Goal: Task Accomplishment & Management: Manage account settings

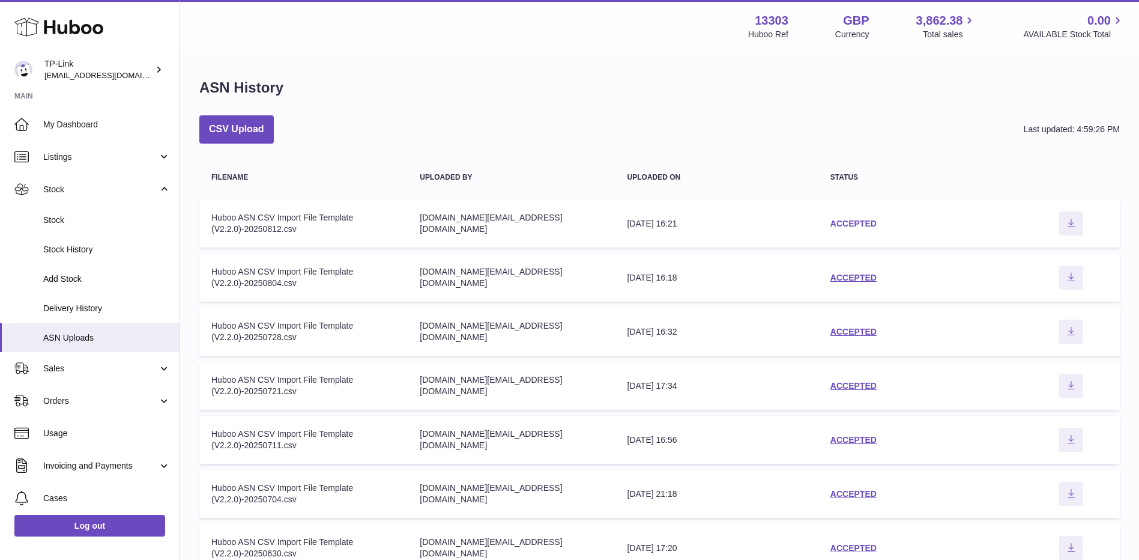
click at [861, 226] on link "ACCEPTED" at bounding box center [853, 224] width 46 height 10
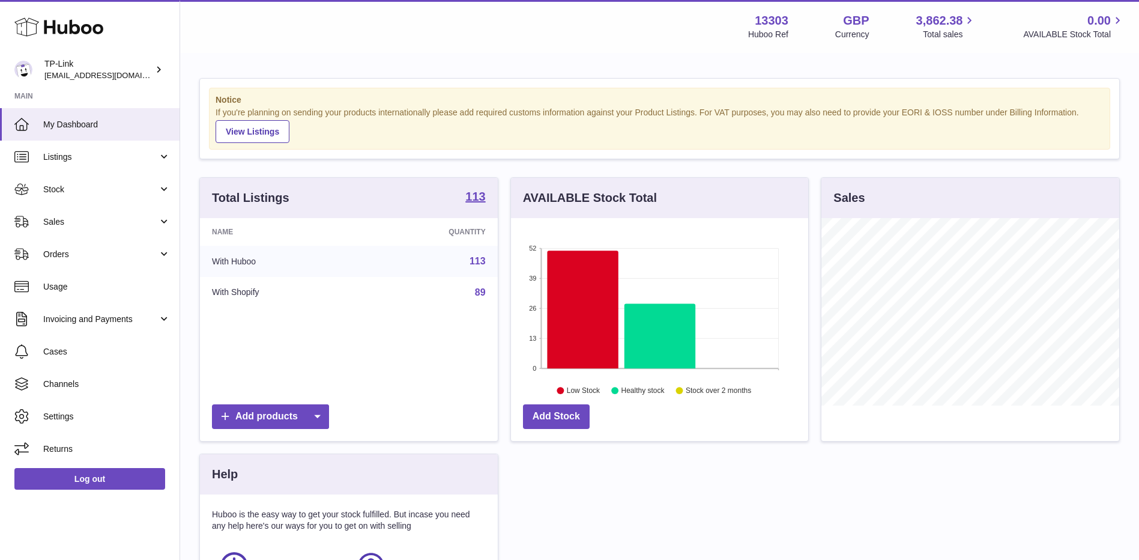
scroll to position [187, 297]
click at [135, 188] on span "Stock" at bounding box center [100, 189] width 115 height 11
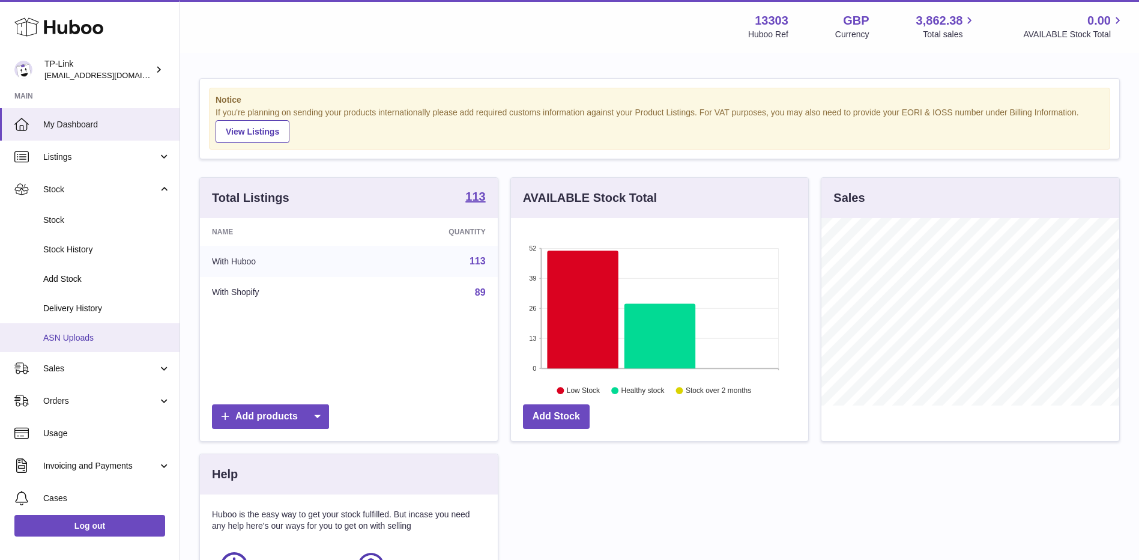
click at [107, 332] on span "ASN Uploads" at bounding box center [106, 337] width 127 height 11
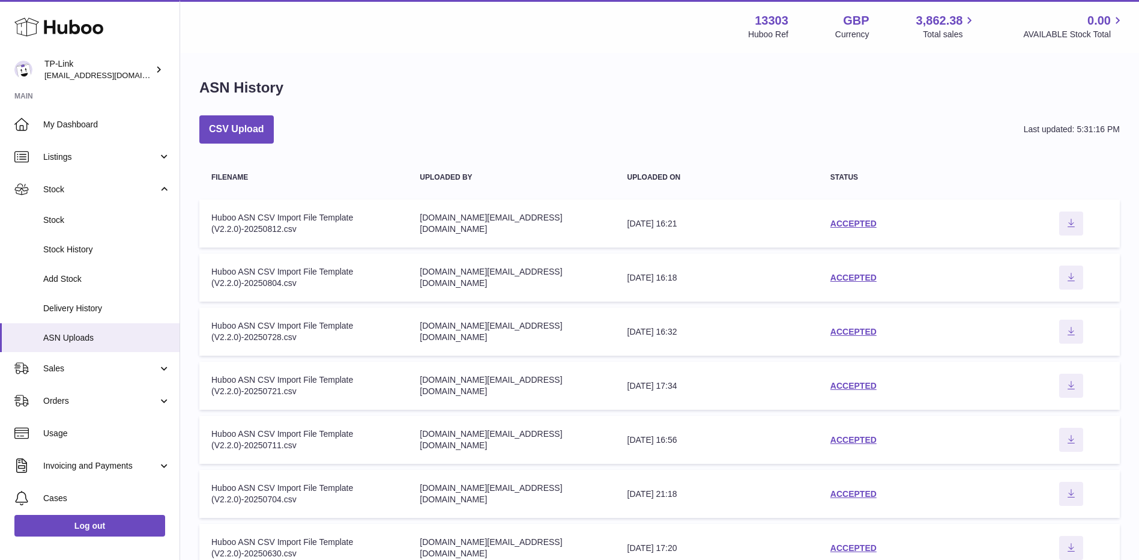
click at [419, 135] on div "CSV Upload Last updated: 5:31:16 PM" at bounding box center [659, 129] width 921 height 28
click at [390, 118] on div "CSV Upload Last updated: 5:31:16 PM" at bounding box center [659, 129] width 921 height 28
click at [841, 225] on link "ACCEPTED" at bounding box center [853, 224] width 46 height 10
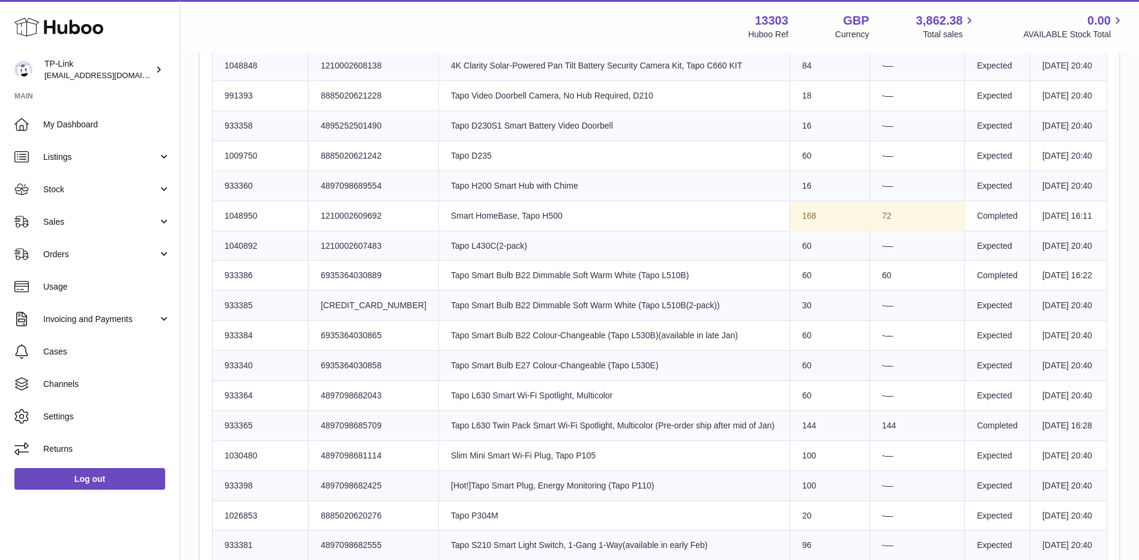
scroll to position [901, 0]
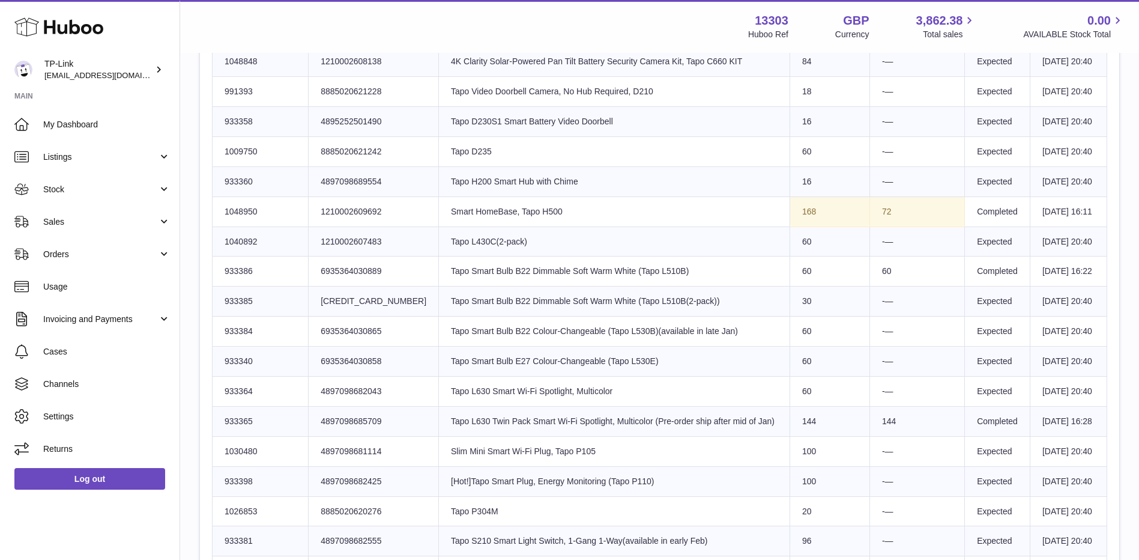
drag, startPoint x: 775, startPoint y: 386, endPoint x: 876, endPoint y: 386, distance: 101.5
click at [876, 226] on tr "Huboo SKU Number 1048950 Client Identifier 1210002609692 Product title Smart Ho…" at bounding box center [660, 211] width 895 height 30
click at [588, 226] on td "Product title Smart HomeBase, Tapo H500" at bounding box center [614, 211] width 351 height 30
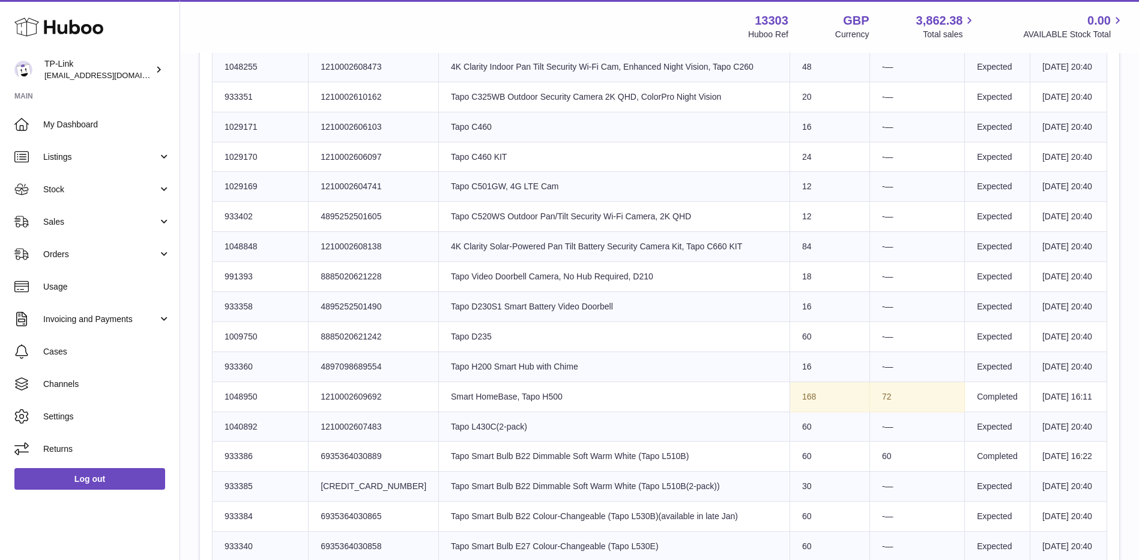
scroll to position [961, 0]
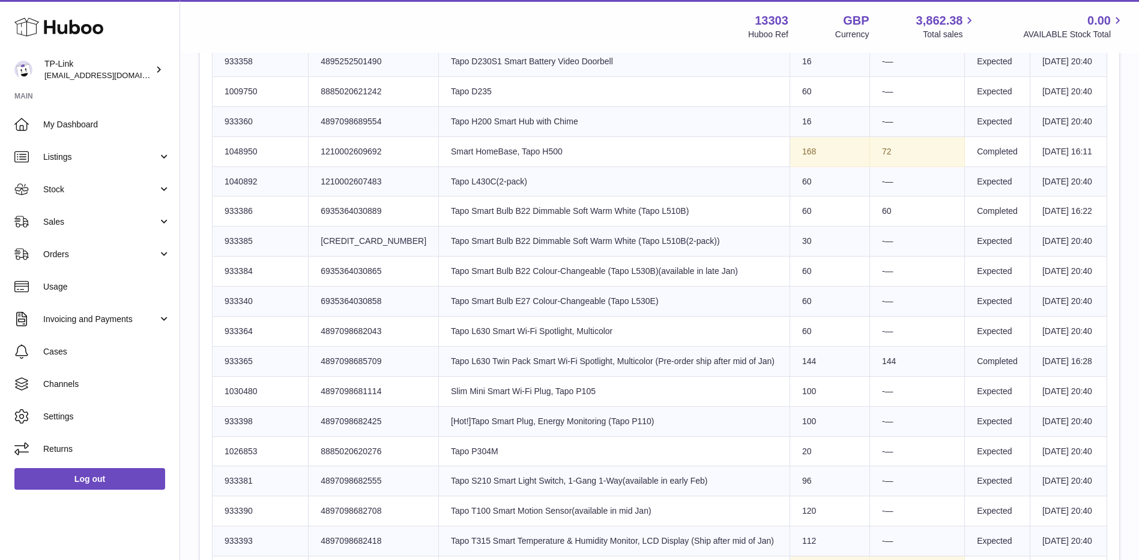
click at [464, 17] on td "Product title 4K Clarity Solar-Powered Pan Tilt Battery Security Camera Kit, Ta…" at bounding box center [614, 2] width 351 height 30
click at [116, 214] on link "Sales" at bounding box center [90, 221] width 180 height 32
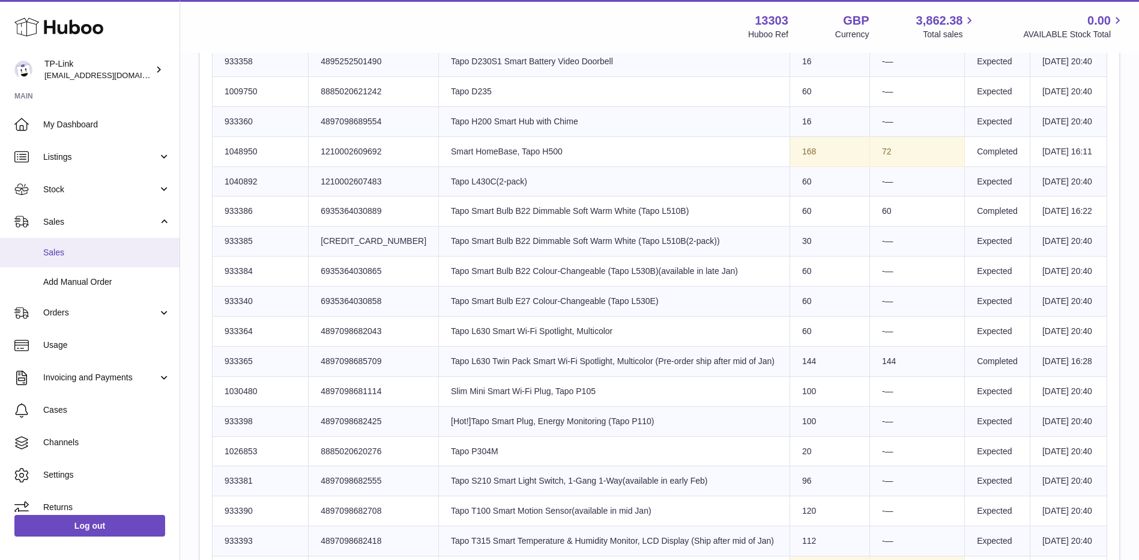
click at [104, 258] on span "Sales" at bounding box center [106, 252] width 127 height 11
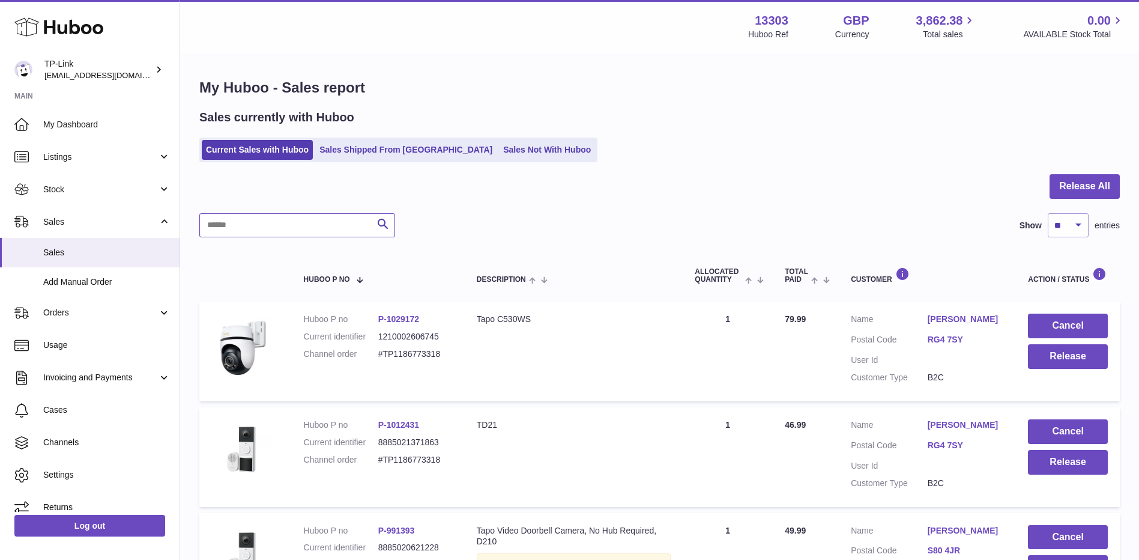
click at [290, 221] on input "text" at bounding box center [297, 225] width 196 height 24
paste input "**********"
type input "**********"
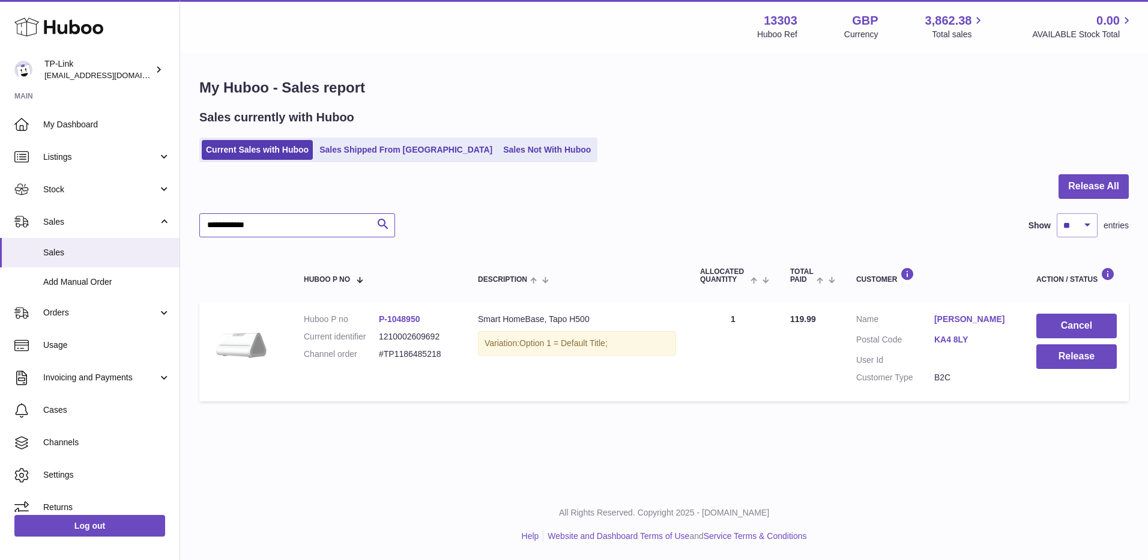
drag, startPoint x: 286, startPoint y: 229, endPoint x: 195, endPoint y: 229, distance: 90.7
click at [196, 229] on div "**********" at bounding box center [664, 242] width 968 height 377
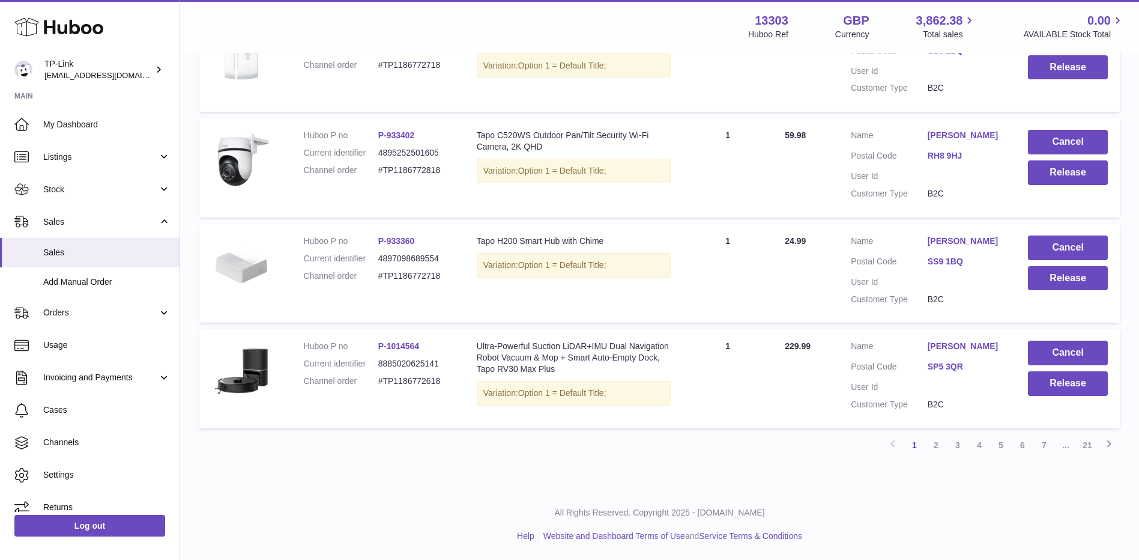
scroll to position [802, 0]
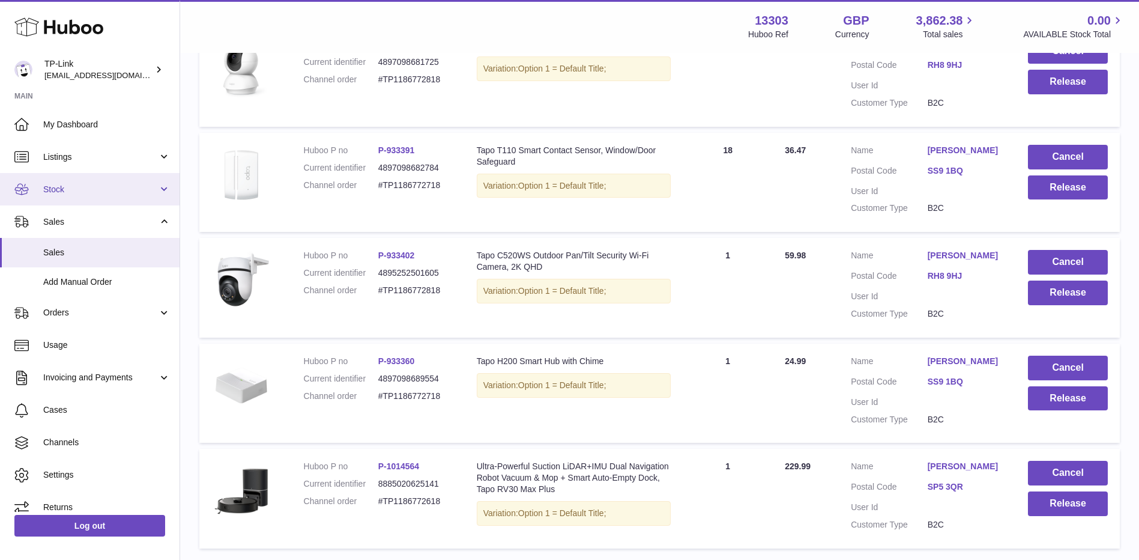
click at [89, 184] on span "Stock" at bounding box center [100, 189] width 115 height 11
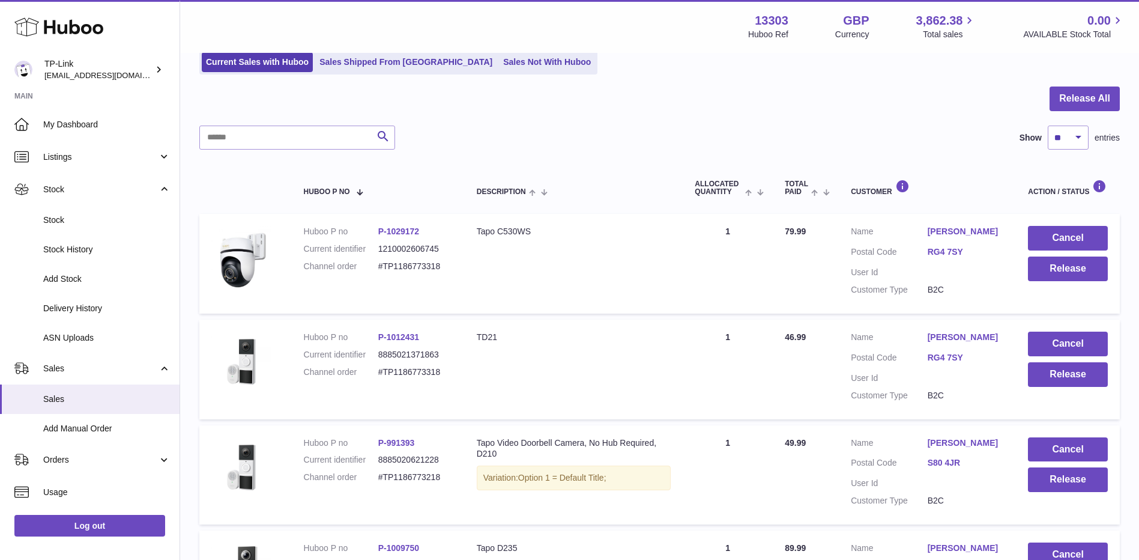
scroll to position [0, 0]
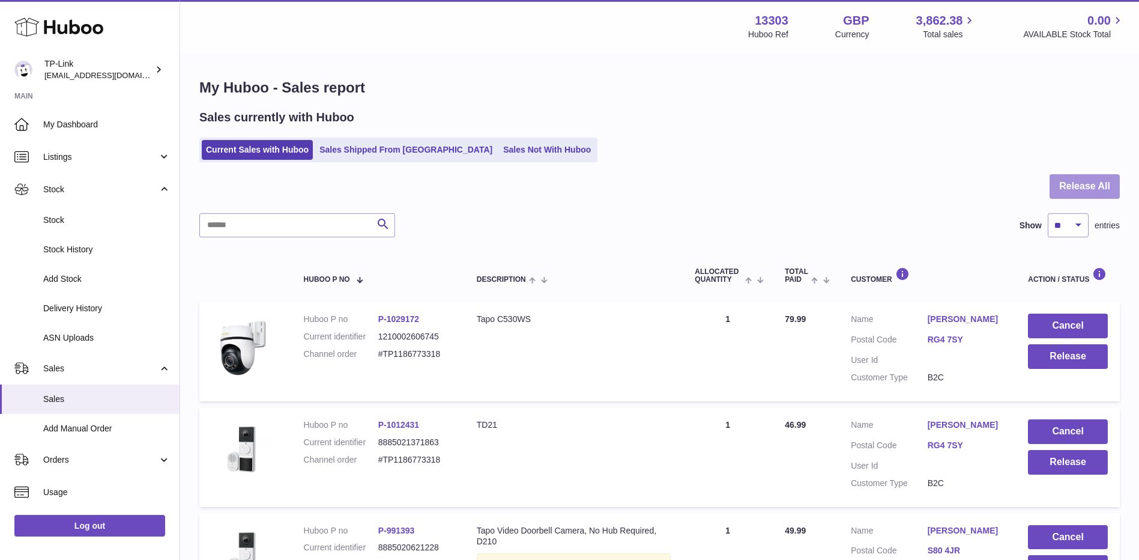
click at [1102, 193] on button "Release All" at bounding box center [1085, 186] width 70 height 25
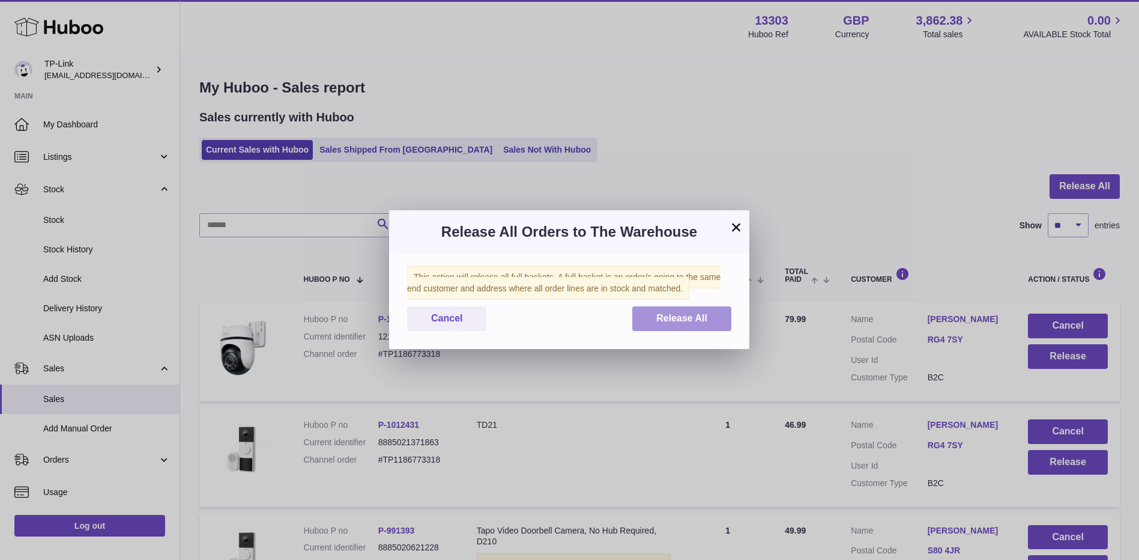
click at [674, 323] on span "Release All" at bounding box center [681, 318] width 51 height 10
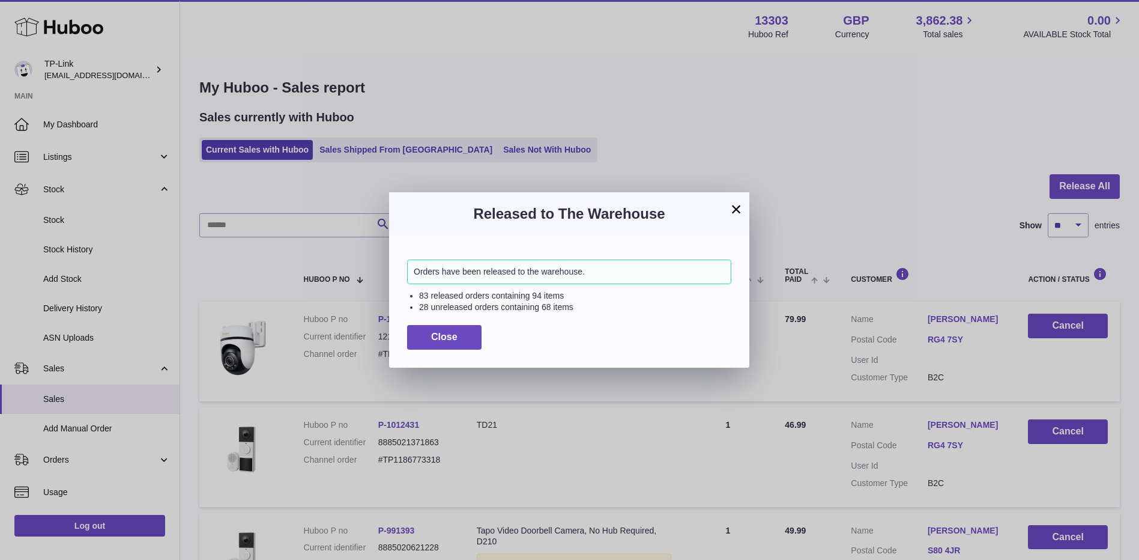
click at [739, 207] on button "×" at bounding box center [736, 209] width 14 height 14
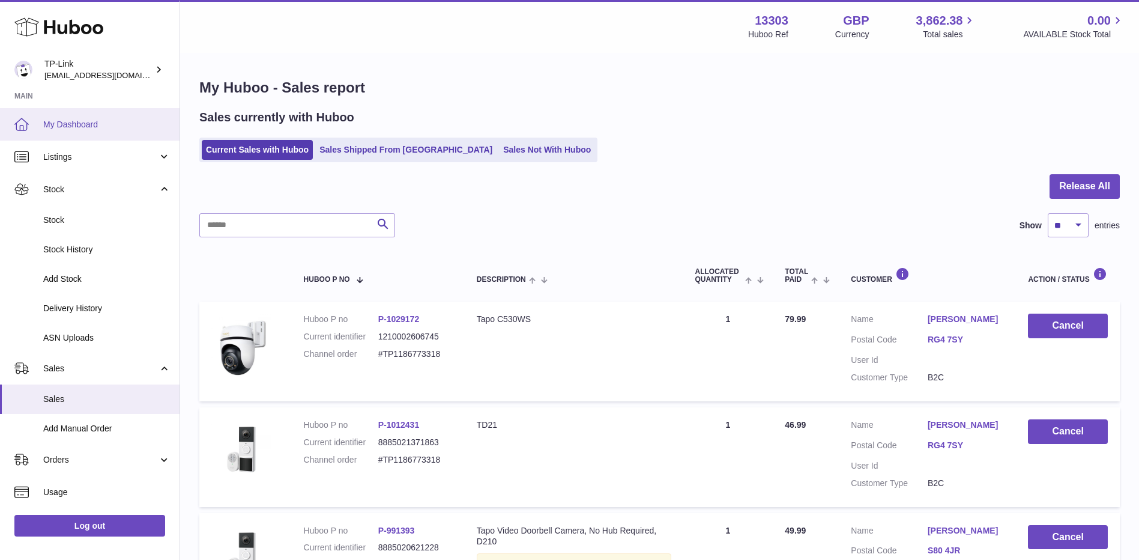
click at [101, 126] on span "My Dashboard" at bounding box center [106, 124] width 127 height 11
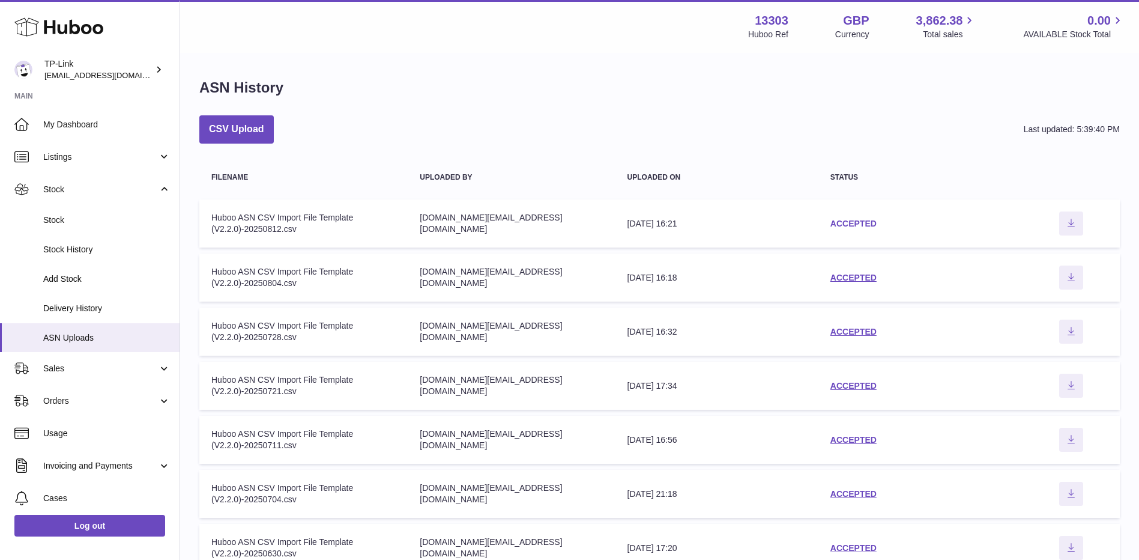
click at [850, 223] on link "ACCEPTED" at bounding box center [853, 224] width 46 height 10
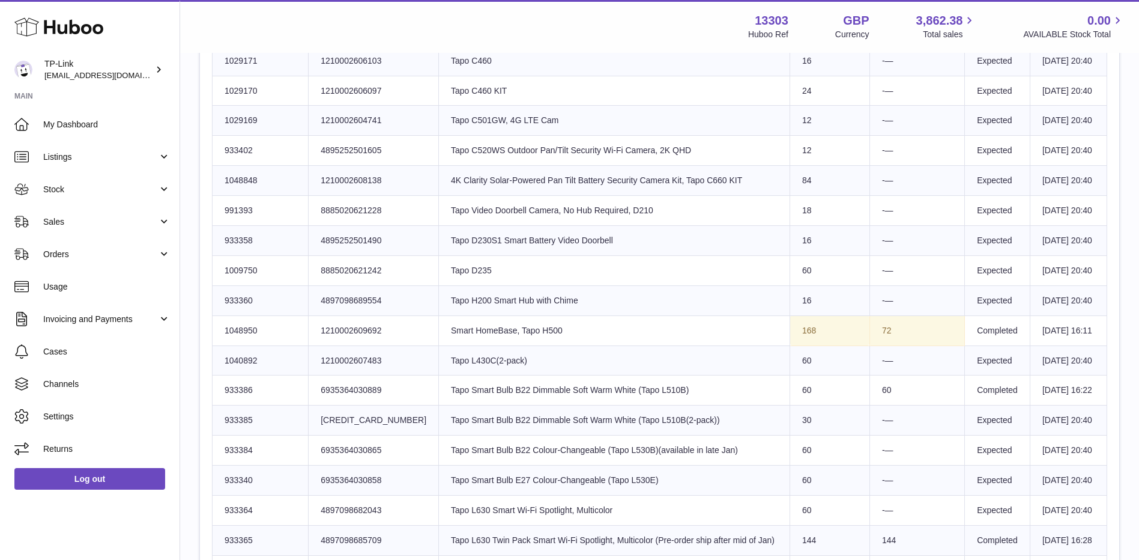
scroll to position [841, 0]
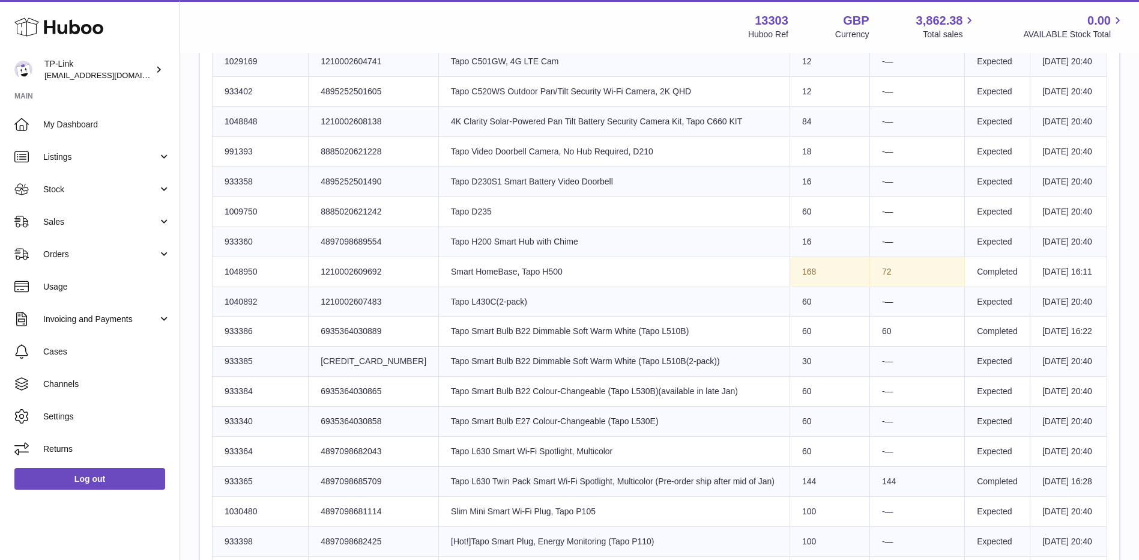
click at [694, 256] on td "Product title Tapo H200 Smart Hub with Chime" at bounding box center [614, 241] width 351 height 30
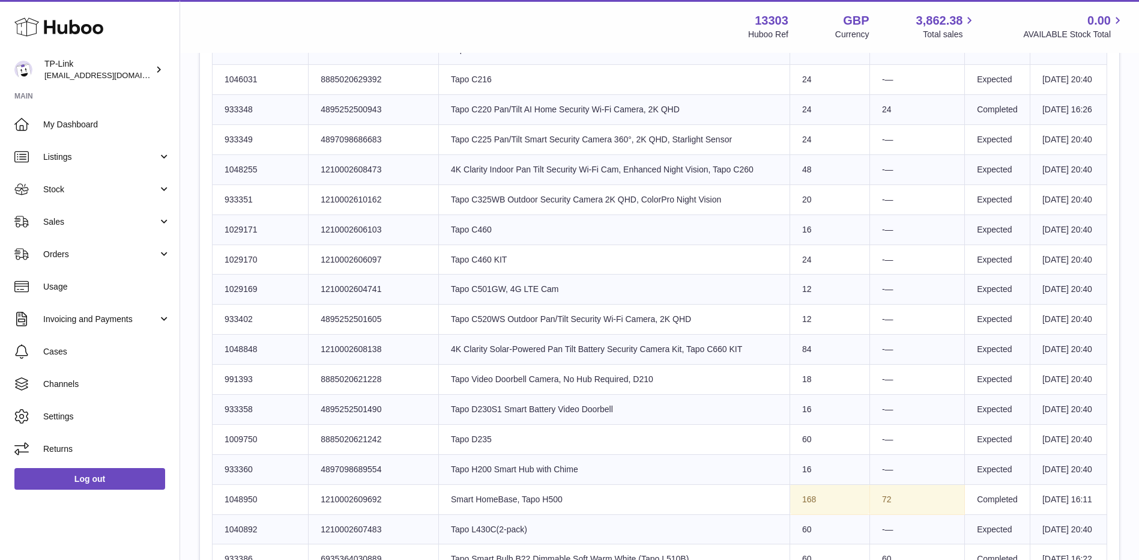
scroll to position [540, 0]
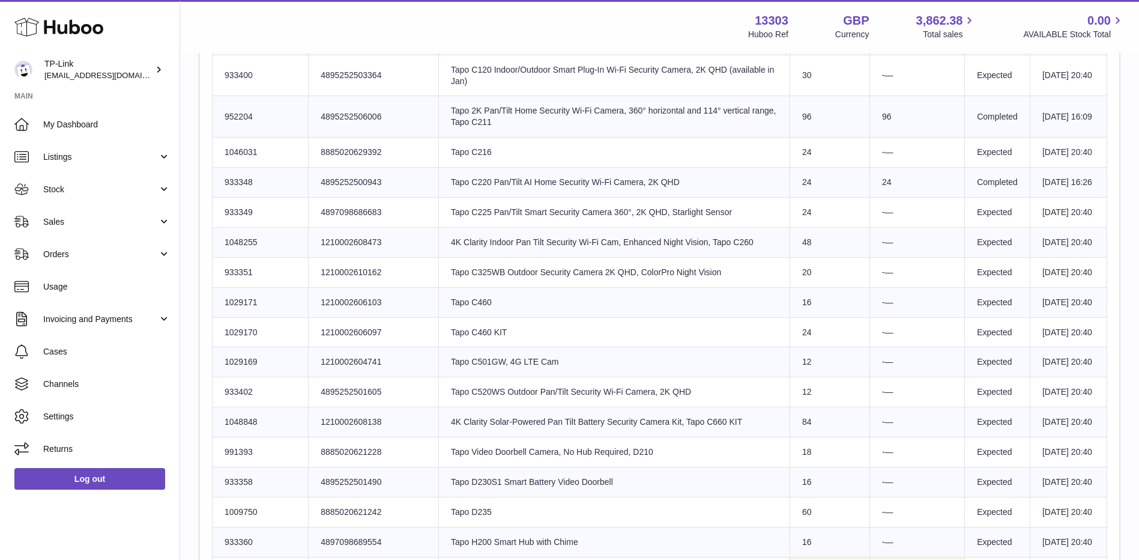
click at [569, 347] on td "Product title Tapo C460 KIT" at bounding box center [614, 332] width 351 height 30
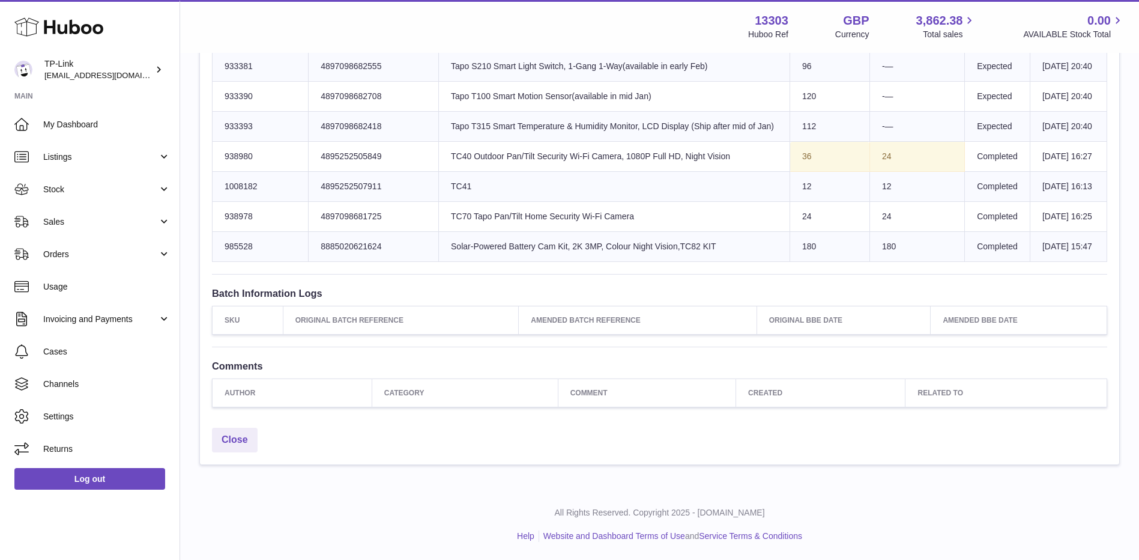
scroll to position [1517, 0]
click at [675, 202] on td "Product title TC41" at bounding box center [614, 187] width 351 height 30
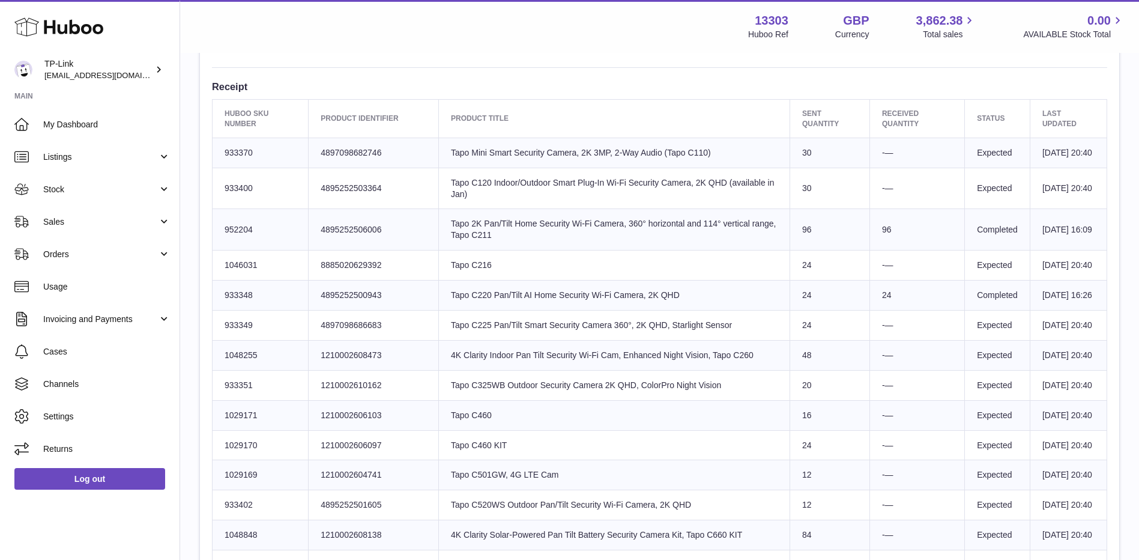
scroll to position [367, 0]
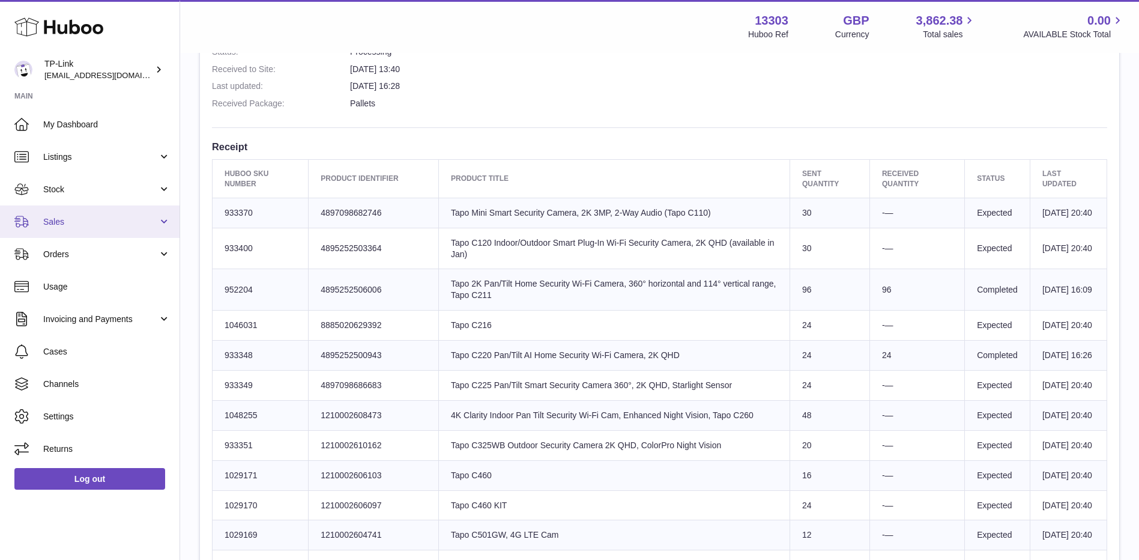
click at [98, 225] on span "Sales" at bounding box center [100, 221] width 115 height 11
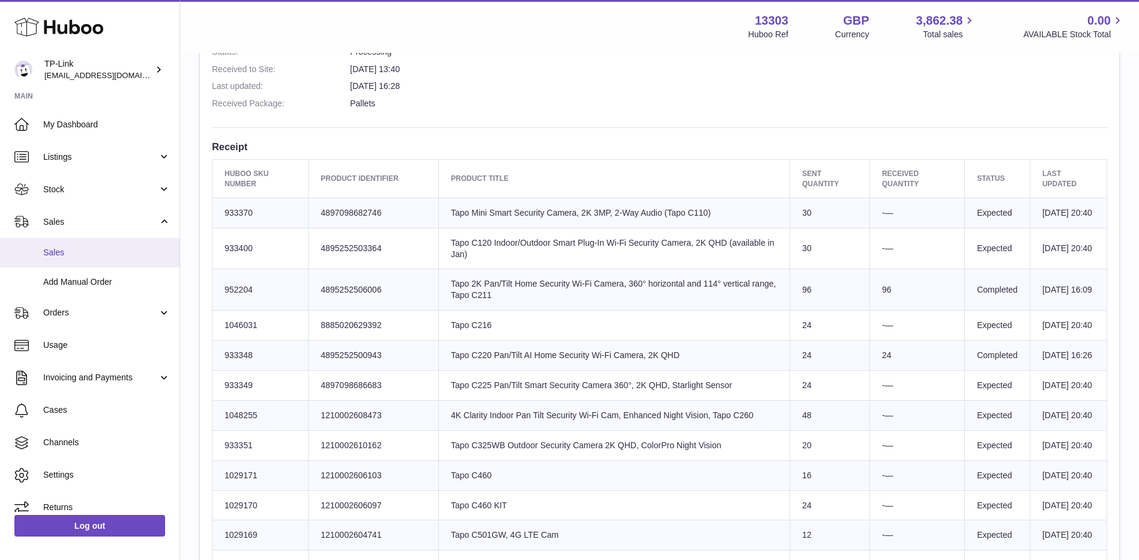
click at [88, 250] on span "Sales" at bounding box center [106, 252] width 127 height 11
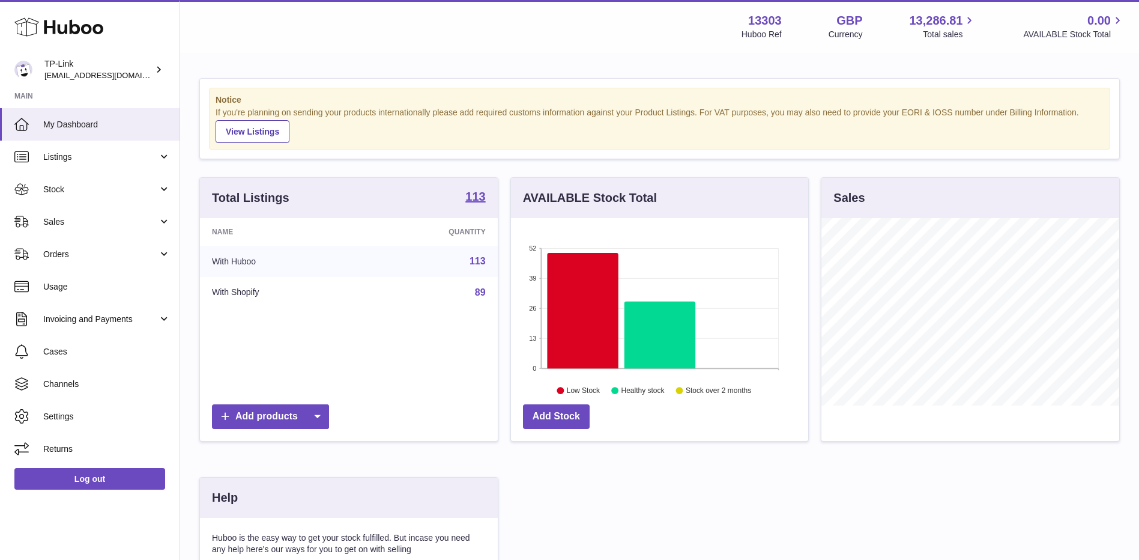
scroll to position [187, 297]
click at [122, 217] on span "Sales" at bounding box center [100, 221] width 115 height 11
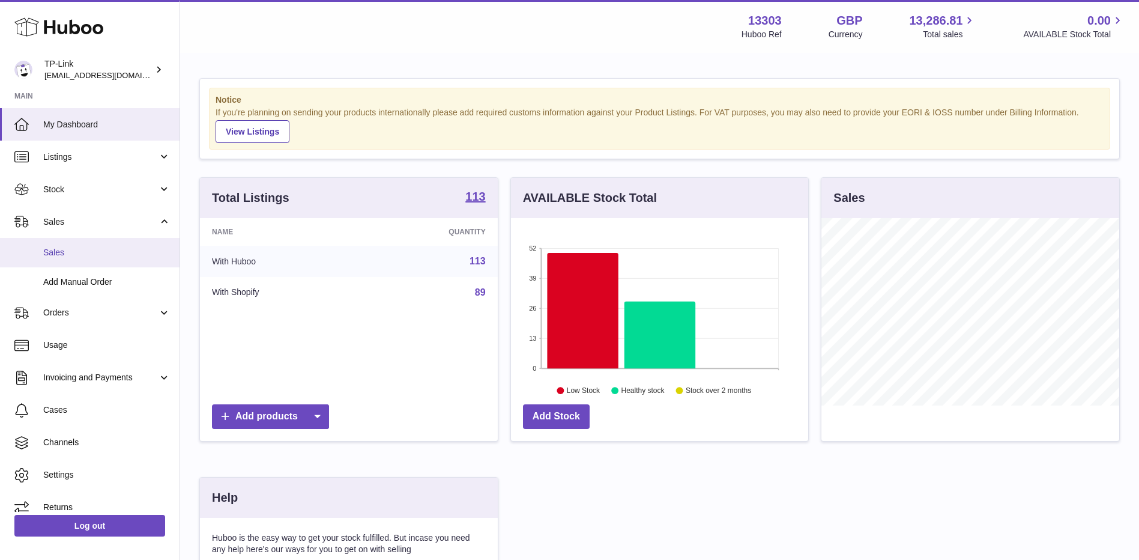
click at [85, 252] on span "Sales" at bounding box center [106, 252] width 127 height 11
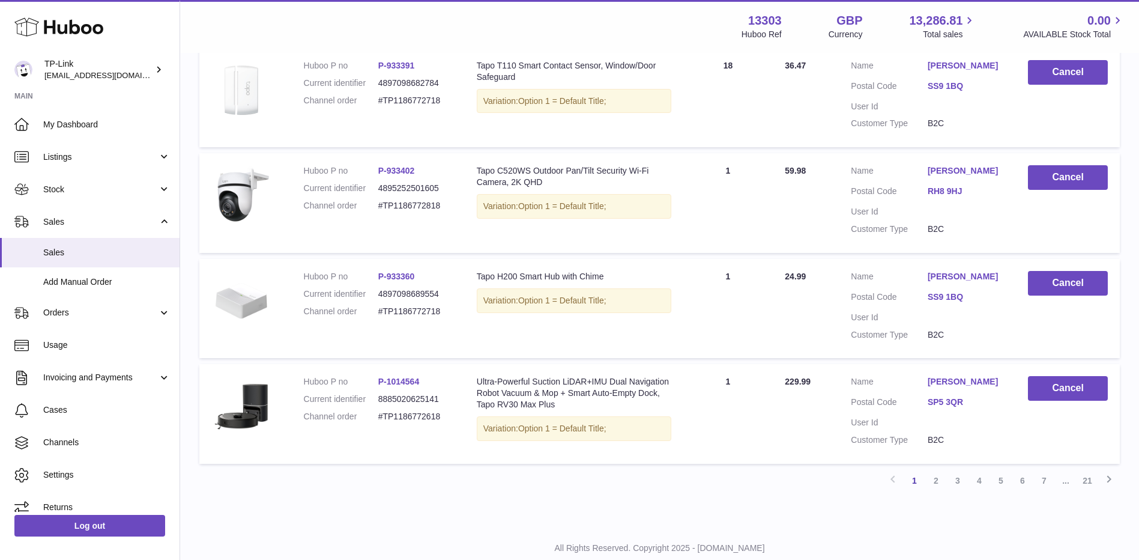
scroll to position [922, 0]
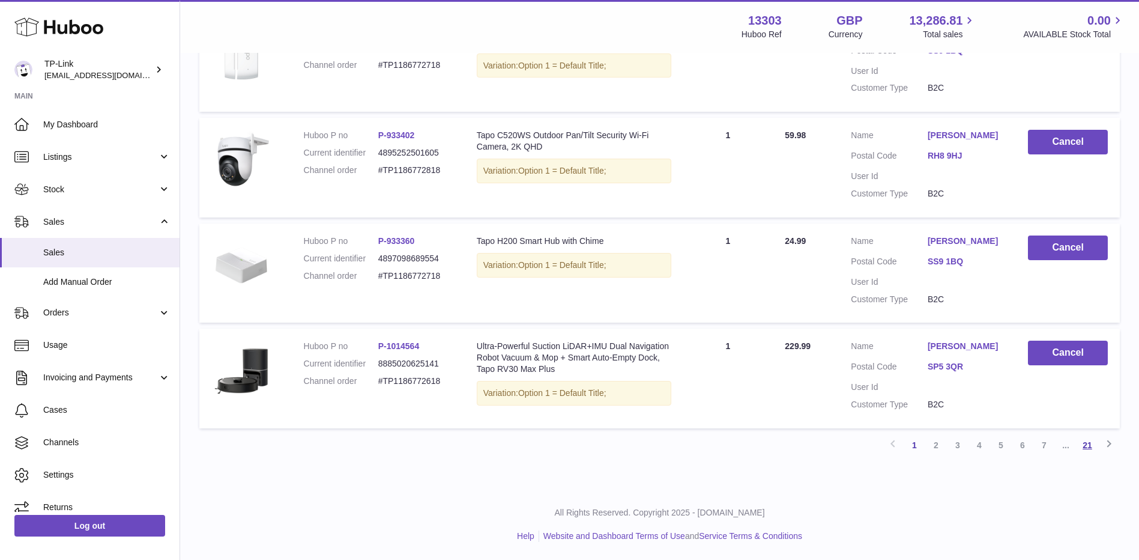
click at [1088, 446] on link "21" at bounding box center [1088, 445] width 22 height 22
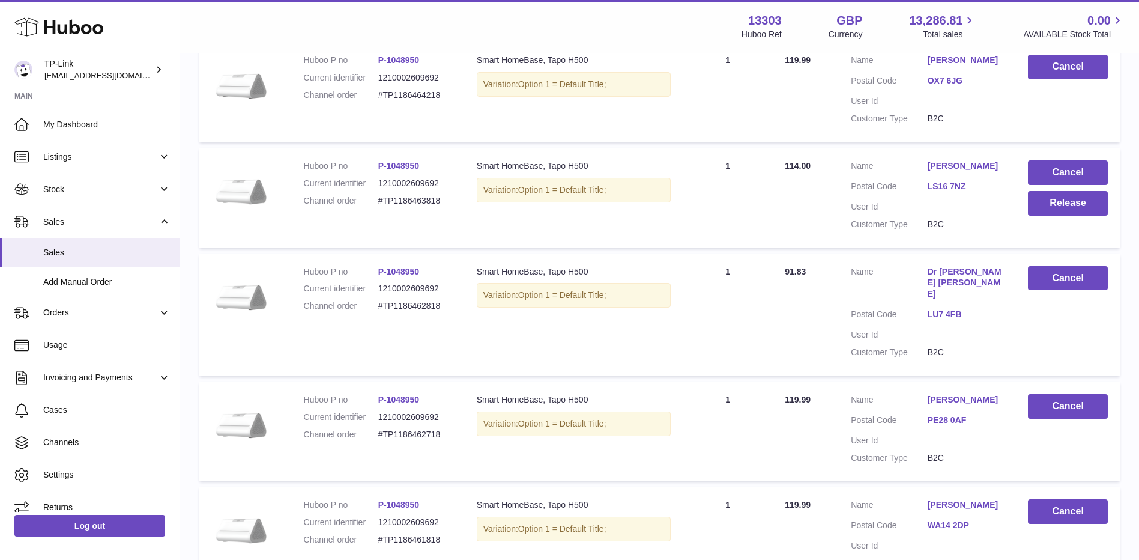
scroll to position [256, 0]
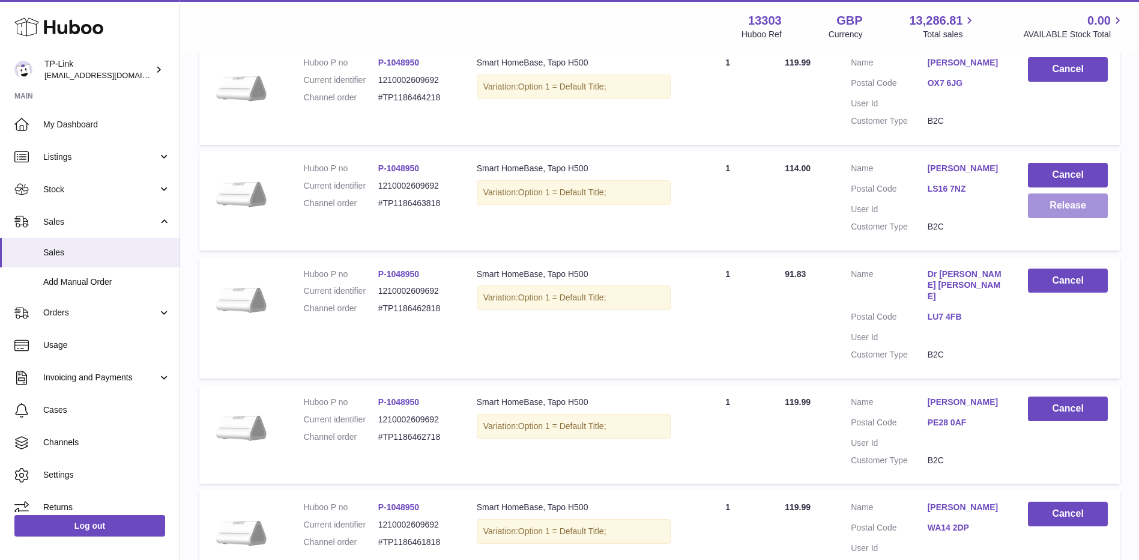
click at [1069, 202] on button "Release" at bounding box center [1068, 205] width 80 height 25
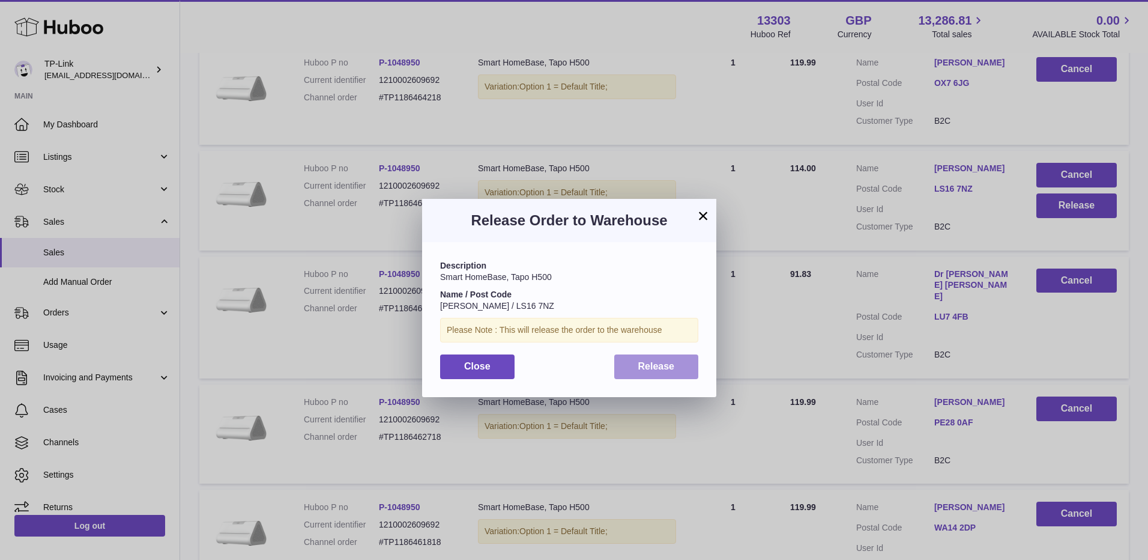
click at [675, 367] on button "Release" at bounding box center [656, 366] width 85 height 25
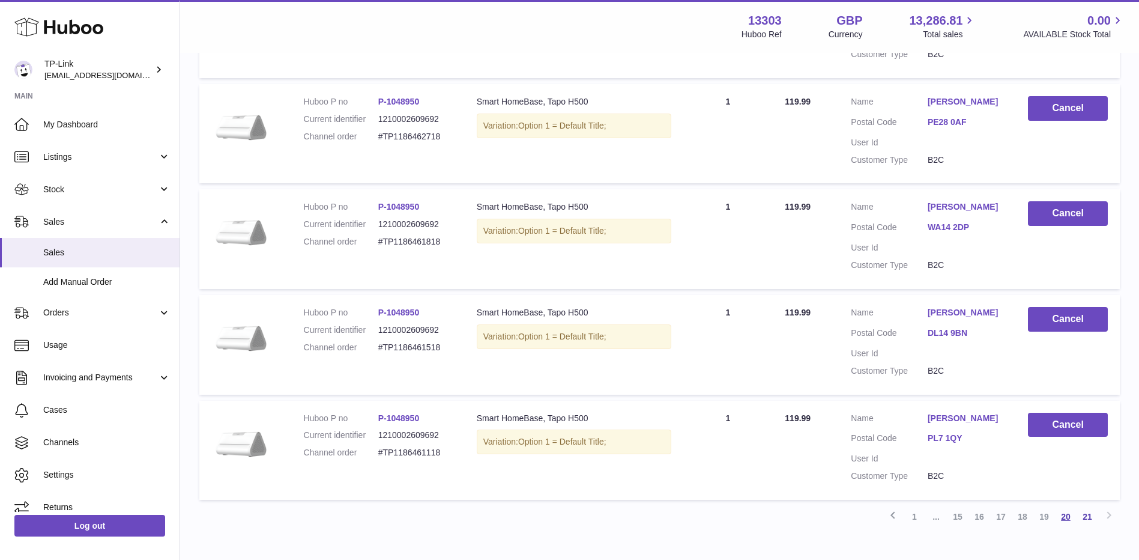
click at [1062, 506] on link "20" at bounding box center [1066, 517] width 22 height 22
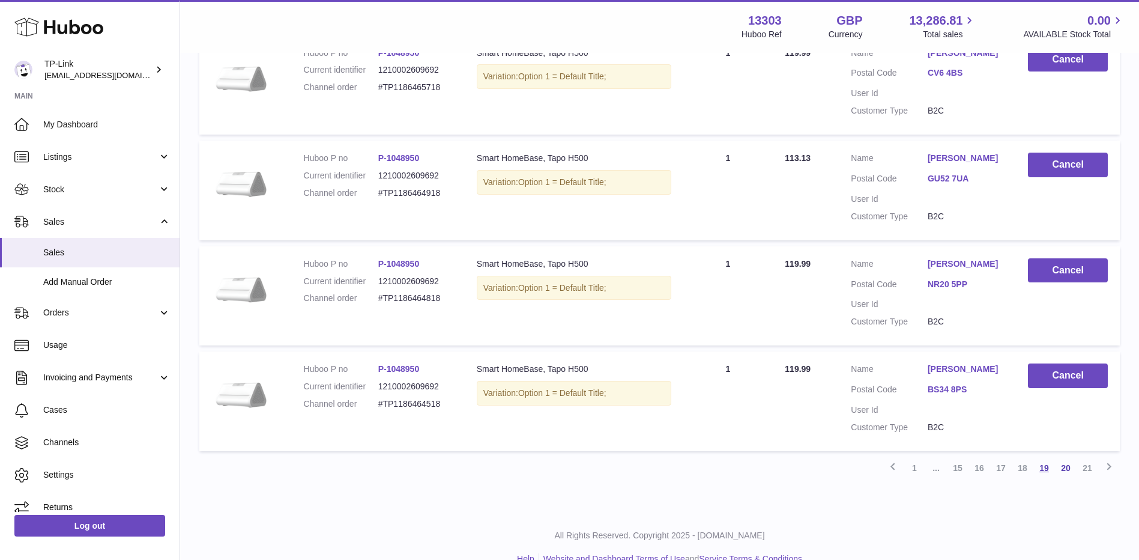
click at [1043, 457] on link "19" at bounding box center [1044, 468] width 22 height 22
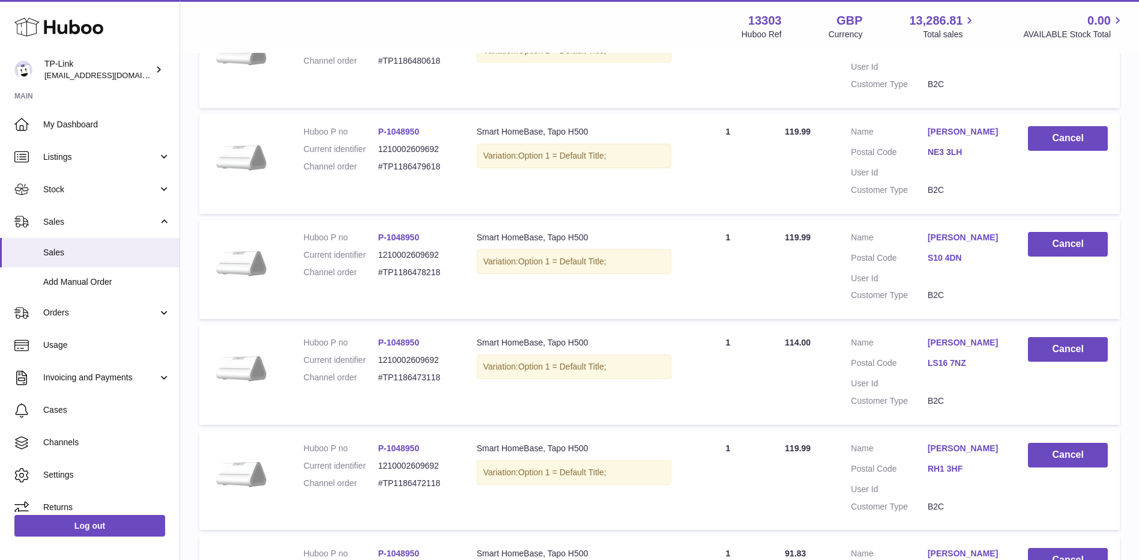
scroll to position [922, 0]
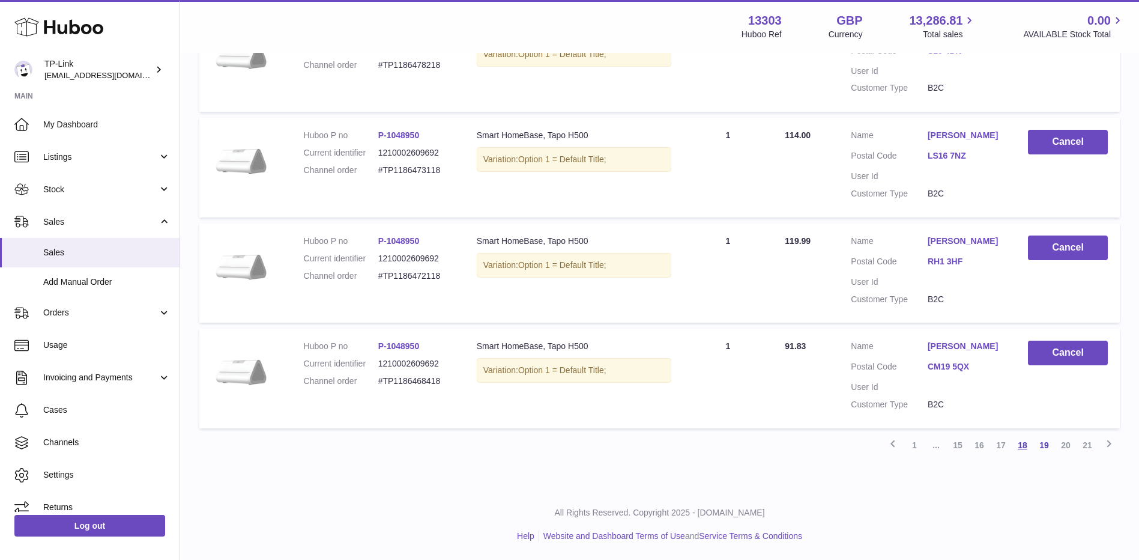
click at [1030, 445] on link "18" at bounding box center [1023, 445] width 22 height 22
click at [997, 450] on link "17" at bounding box center [1001, 445] width 22 height 22
click at [979, 448] on link "16" at bounding box center [980, 445] width 22 height 22
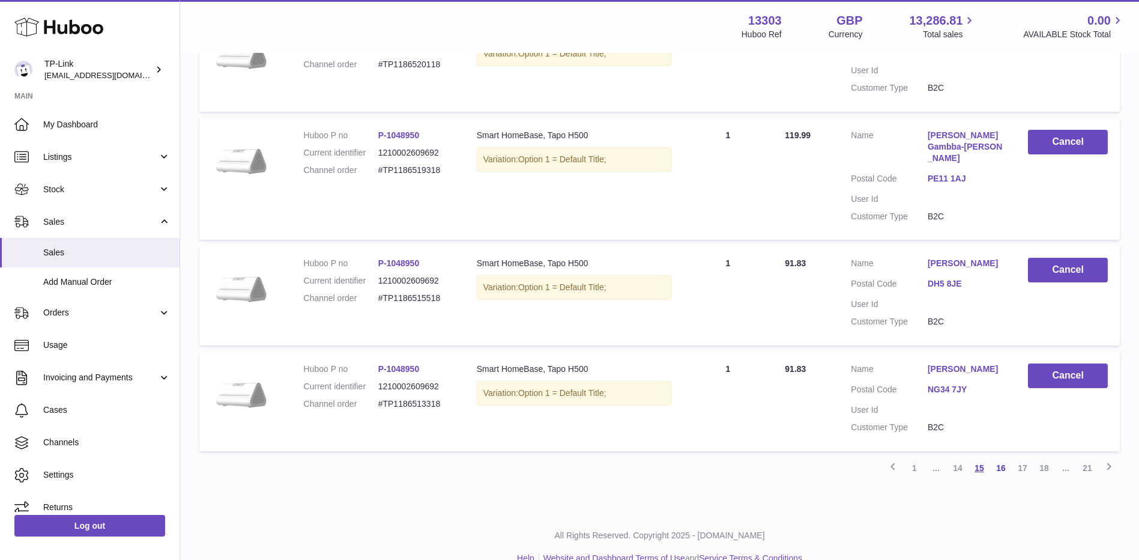
click at [978, 457] on link "15" at bounding box center [980, 468] width 22 height 22
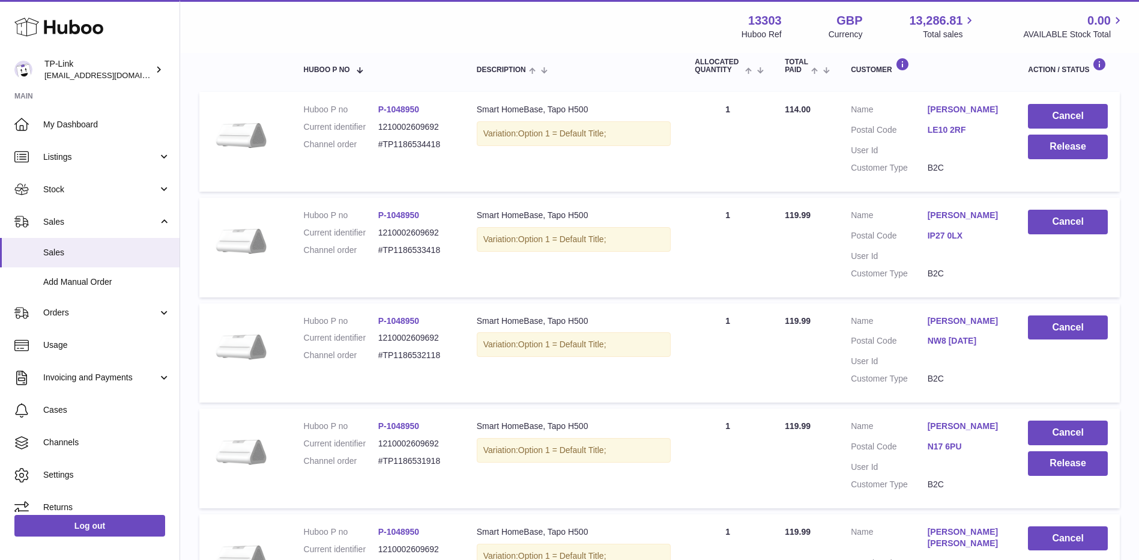
scroll to position [300, 0]
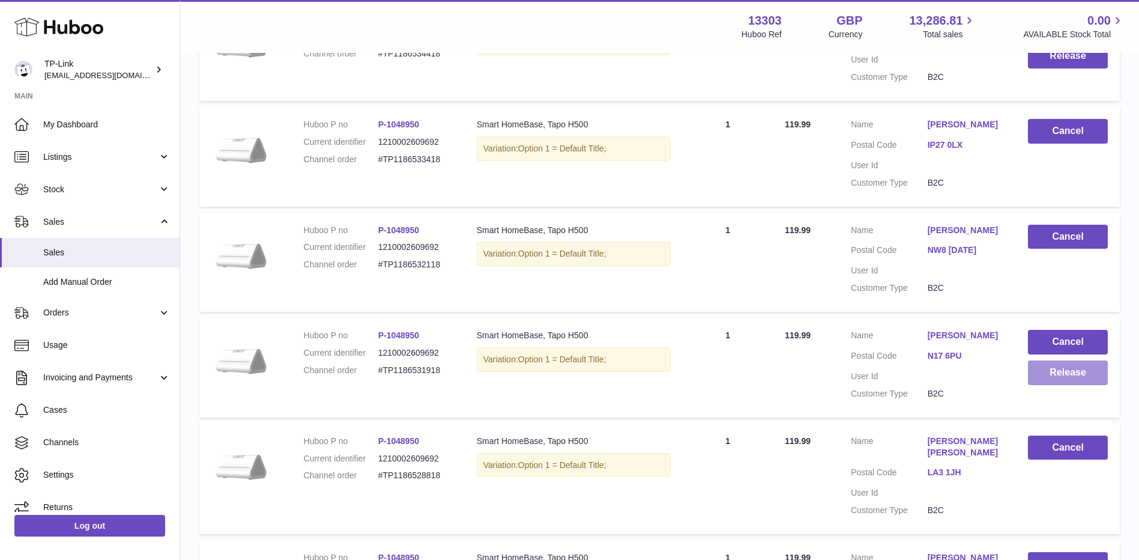
click at [1054, 369] on button "Release" at bounding box center [1068, 372] width 80 height 25
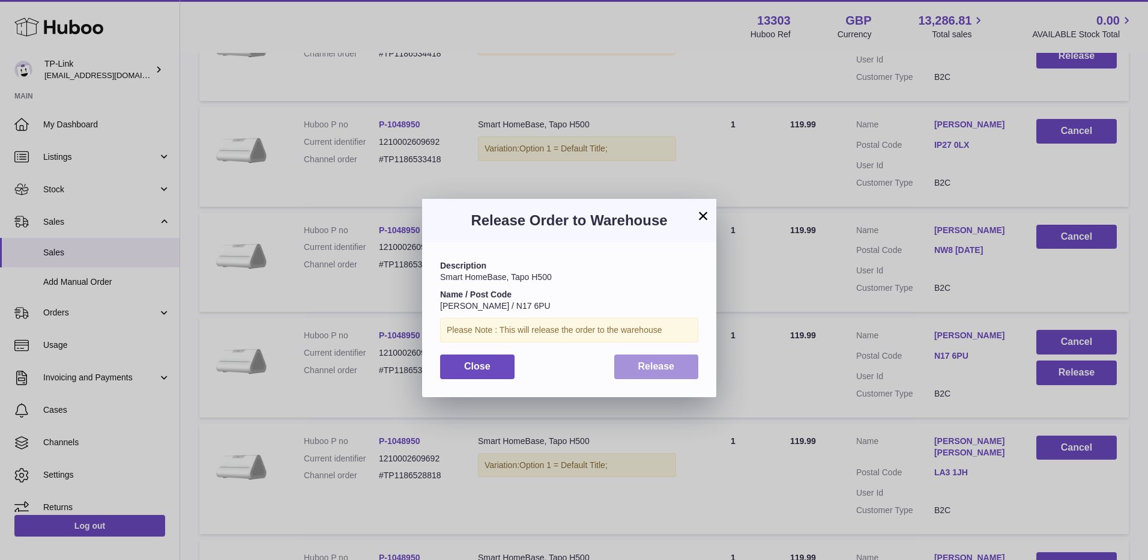
click at [678, 374] on button "Release" at bounding box center [656, 366] width 85 height 25
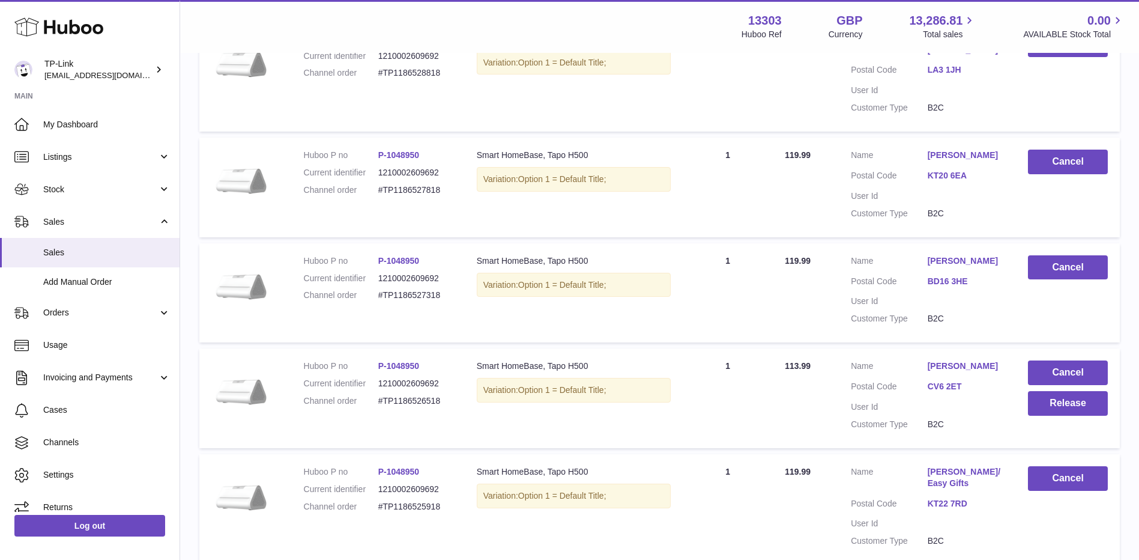
scroll to position [781, 0]
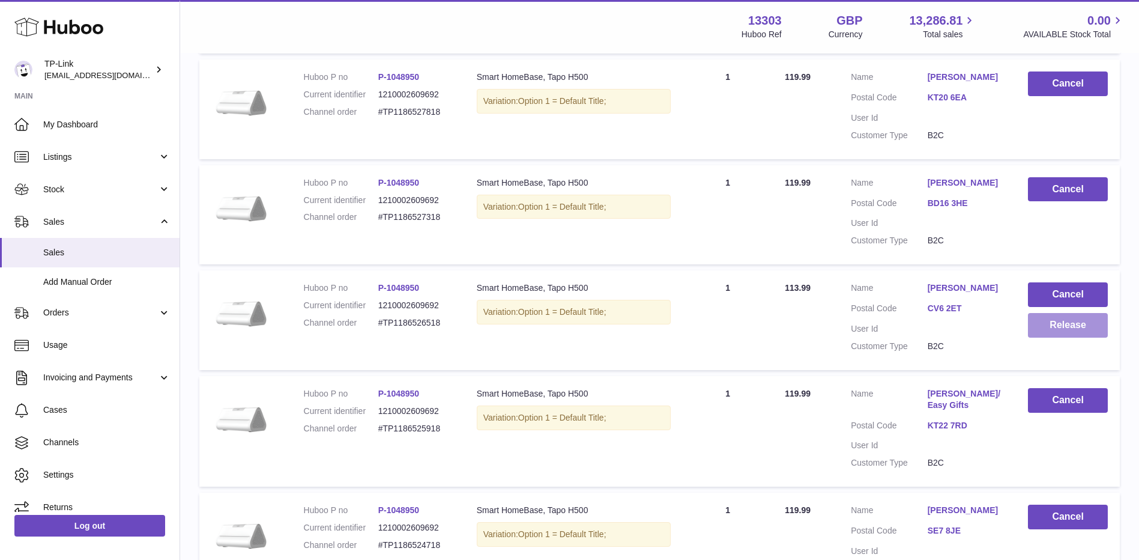
click at [1059, 321] on button "Release" at bounding box center [1068, 325] width 80 height 25
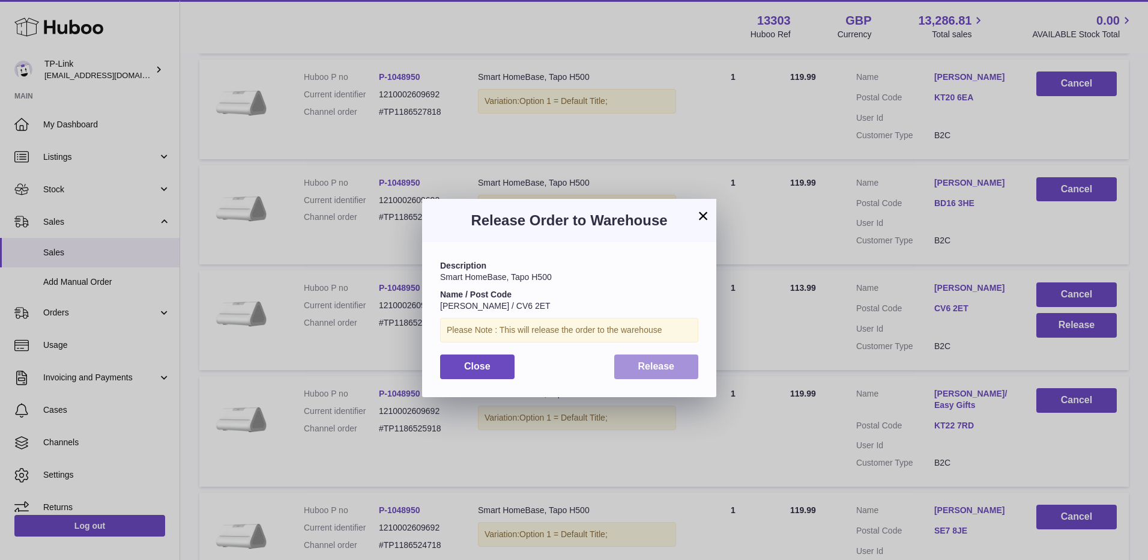
click at [646, 366] on span "Release" at bounding box center [656, 366] width 37 height 10
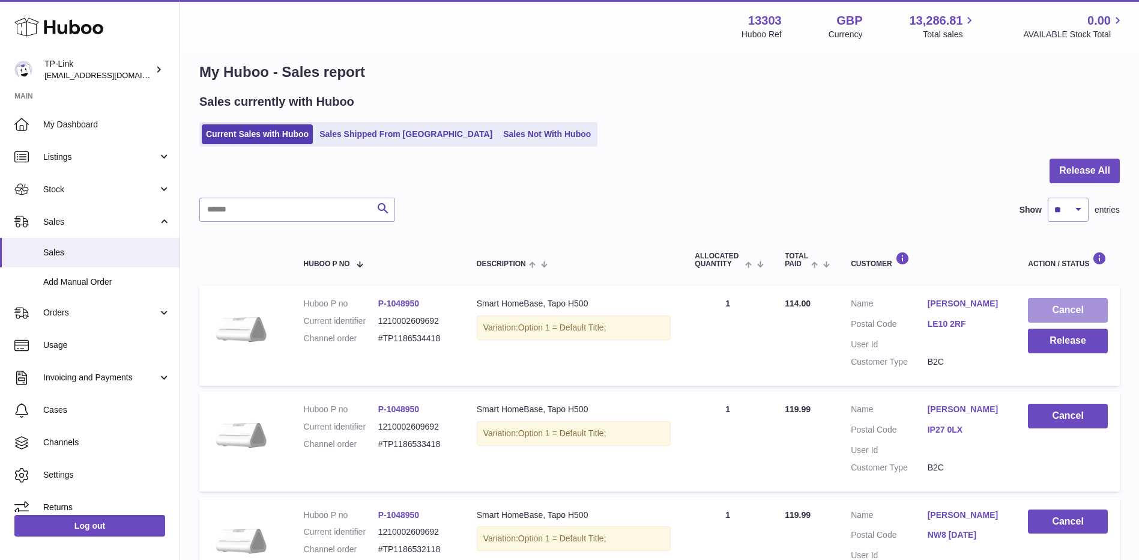
scroll to position [0, 0]
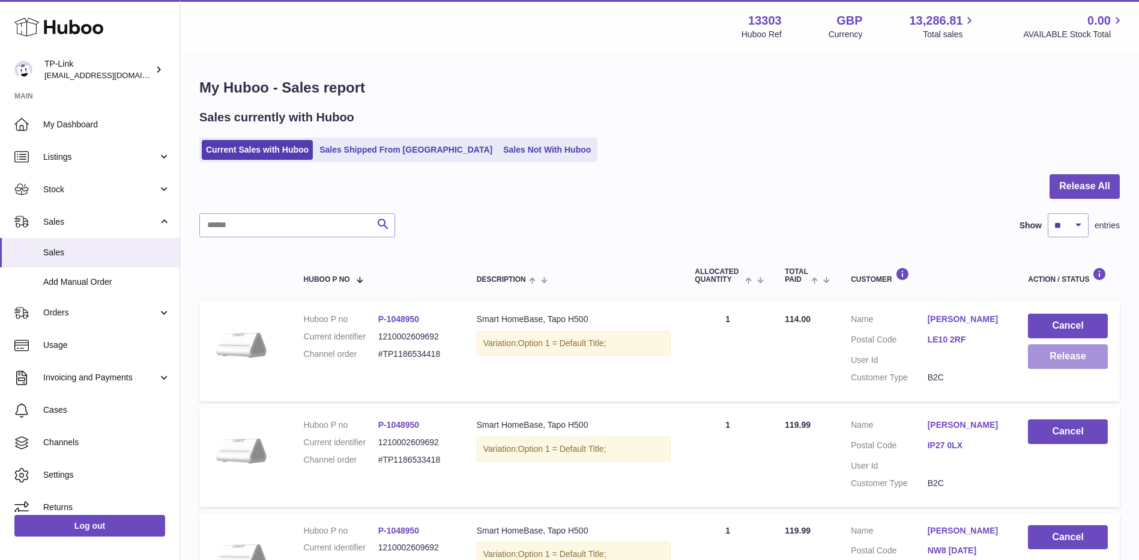
click at [1060, 349] on button "Release" at bounding box center [1068, 356] width 80 height 25
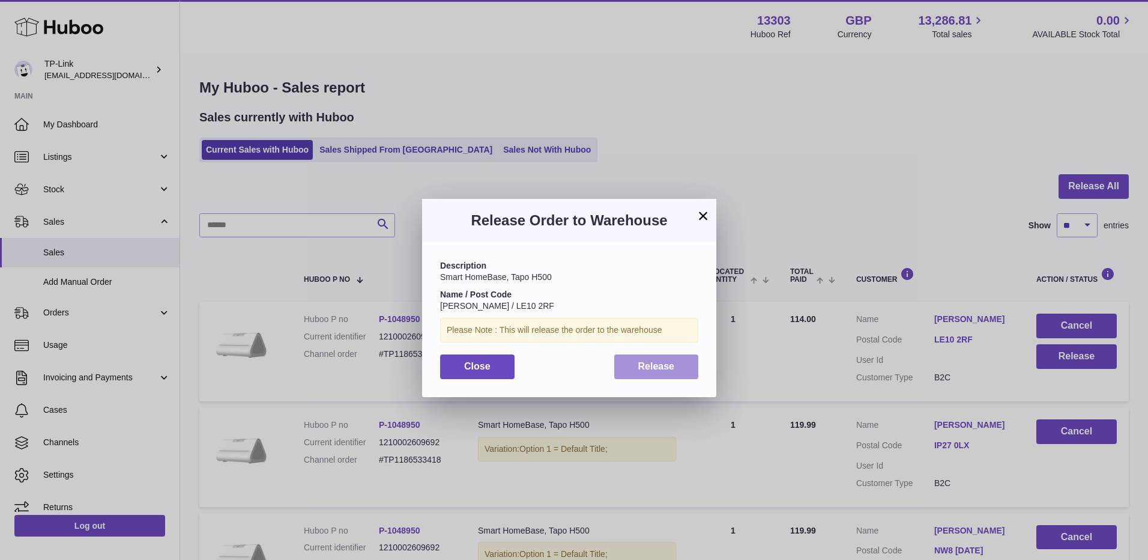
click at [641, 366] on span "Release" at bounding box center [656, 366] width 37 height 10
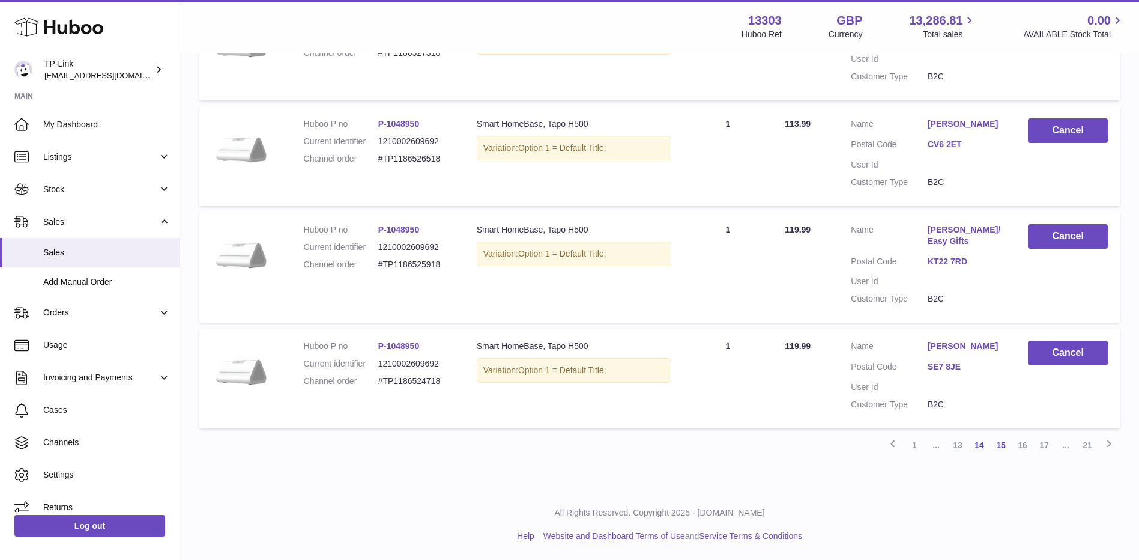
click at [986, 447] on link "14" at bounding box center [980, 445] width 22 height 22
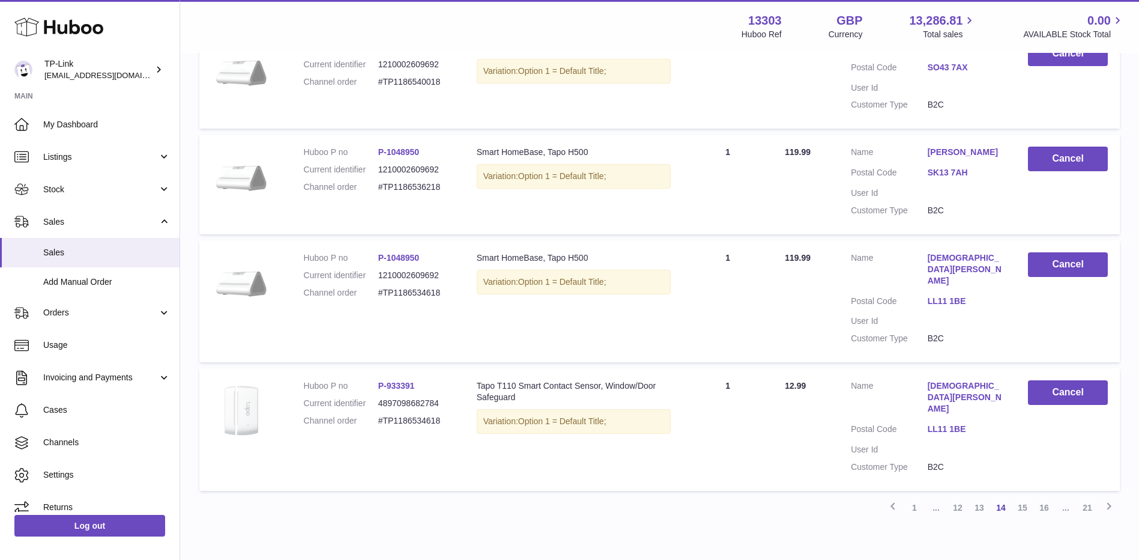
scroll to position [885, 0]
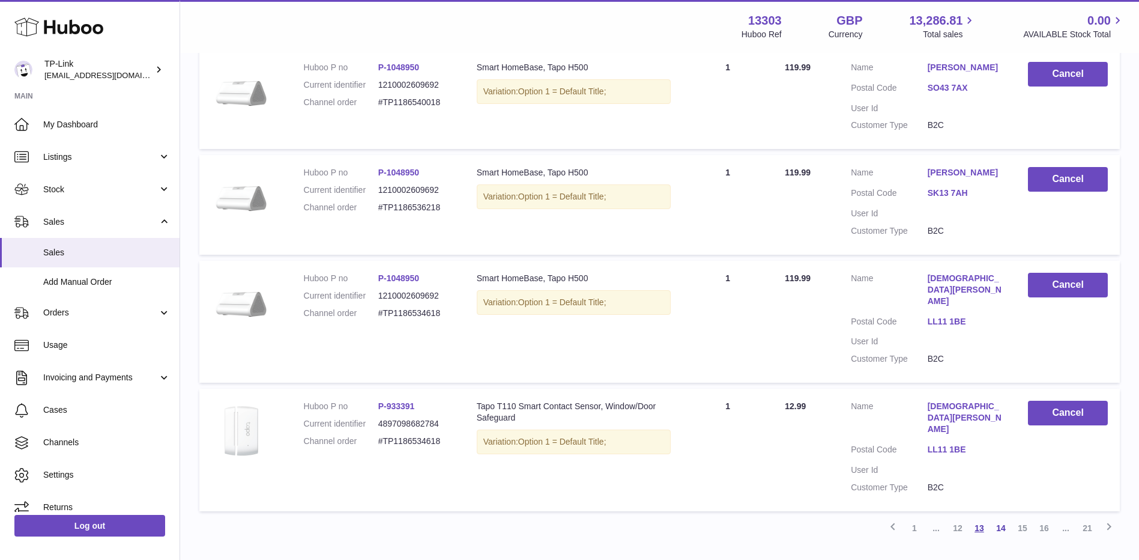
click at [981, 517] on link "13" at bounding box center [980, 528] width 22 height 22
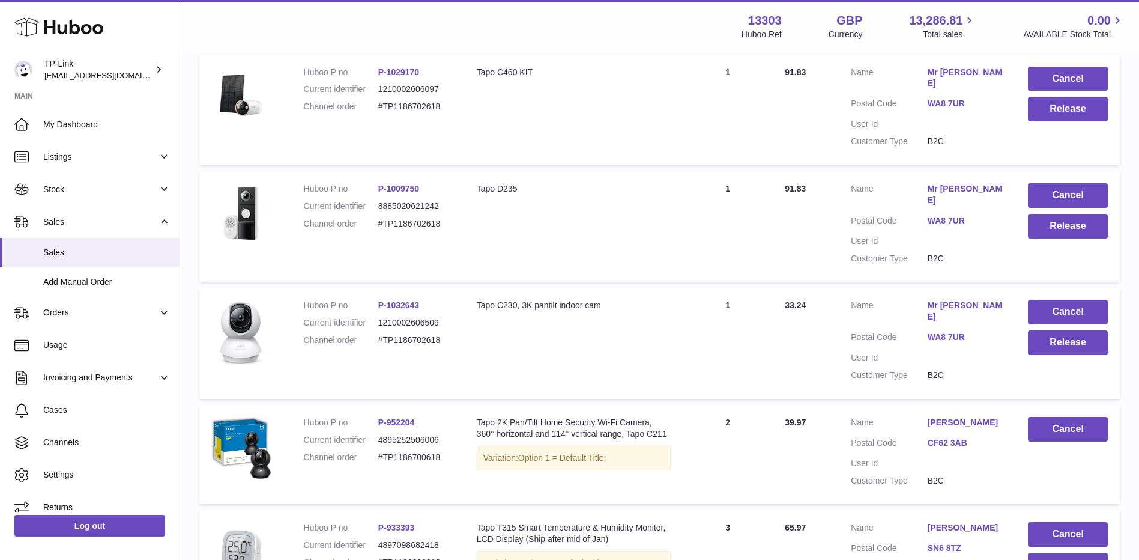
scroll to position [474, 0]
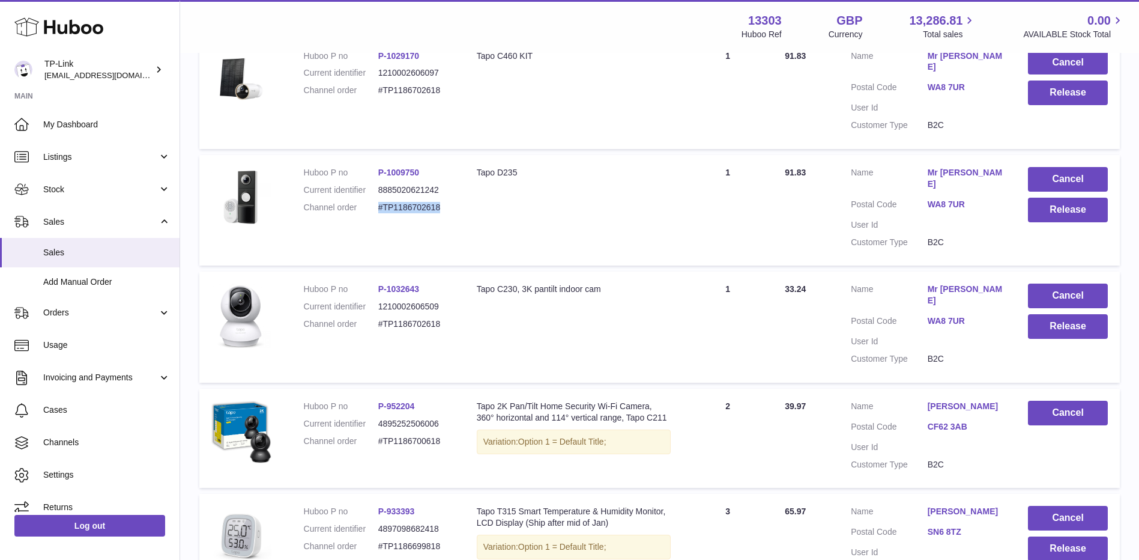
drag, startPoint x: 378, startPoint y: 197, endPoint x: 444, endPoint y: 198, distance: 66.1
click at [444, 202] on dd "#TP1186702618" at bounding box center [415, 207] width 74 height 11
copy dd "#TP1186702618"
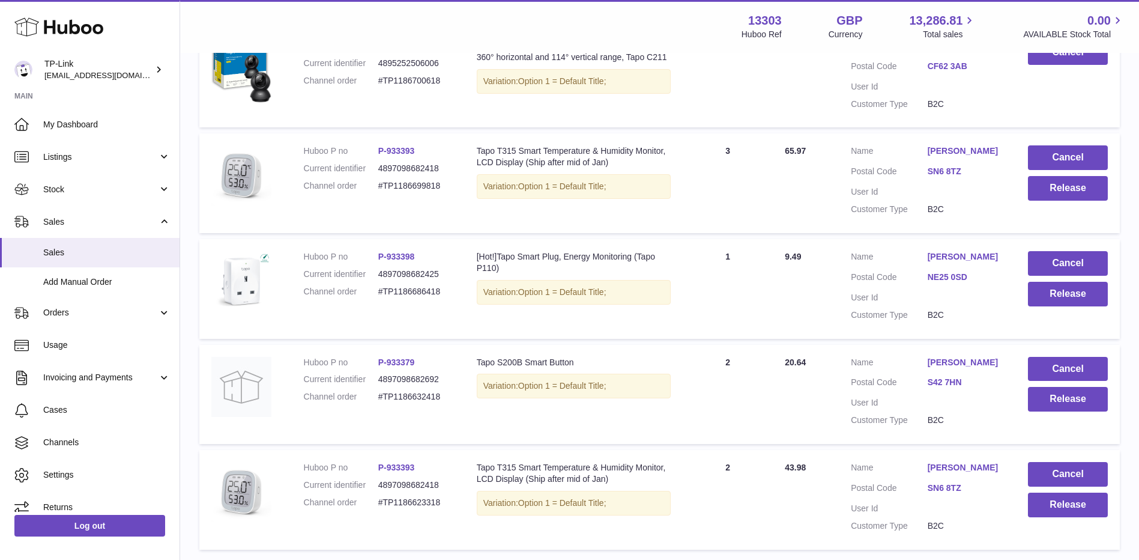
scroll to position [933, 0]
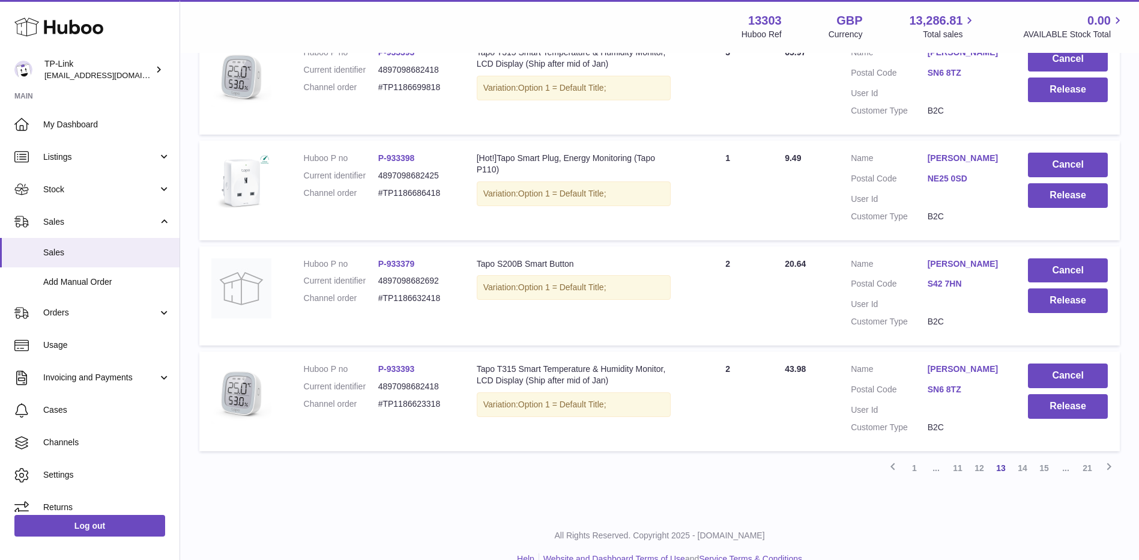
click at [1024, 457] on link "14" at bounding box center [1023, 468] width 22 height 22
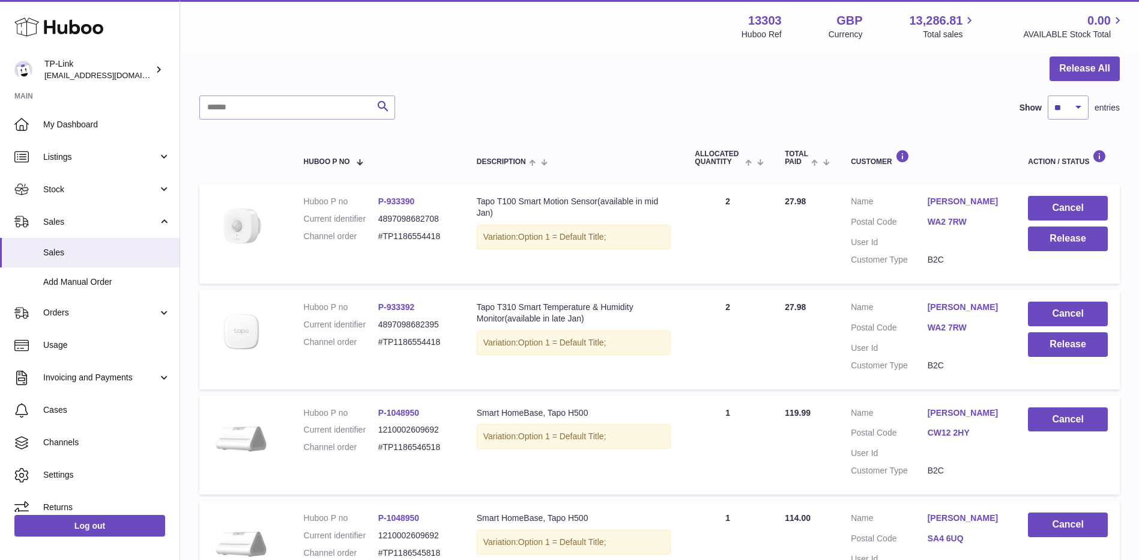
scroll to position [174, 0]
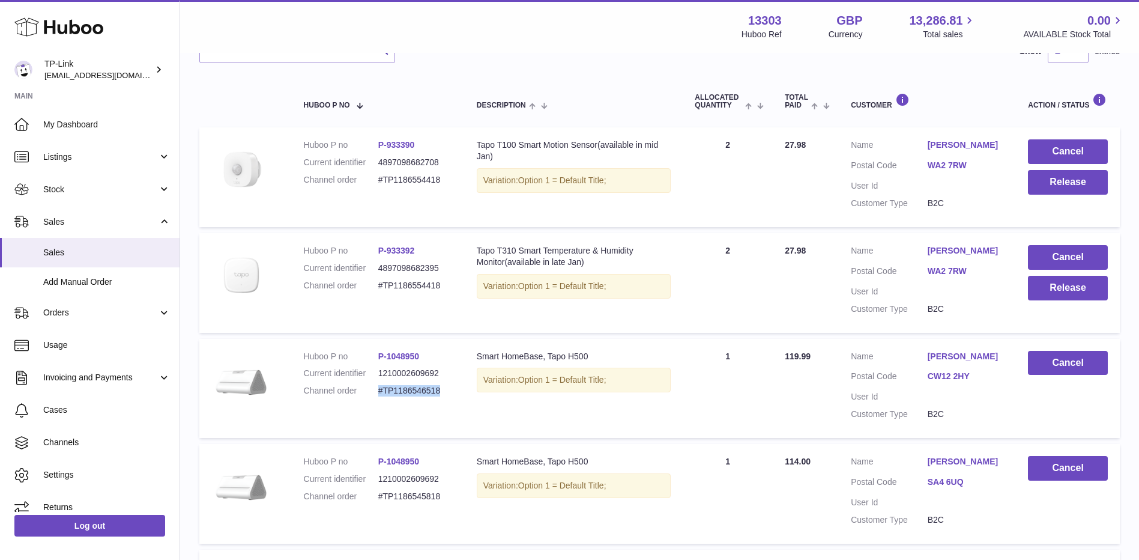
drag, startPoint x: 378, startPoint y: 389, endPoint x: 452, endPoint y: 386, distance: 74.5
click at [452, 386] on dd "#TP1186546518" at bounding box center [415, 390] width 74 height 11
copy dd "#TP1186546518"
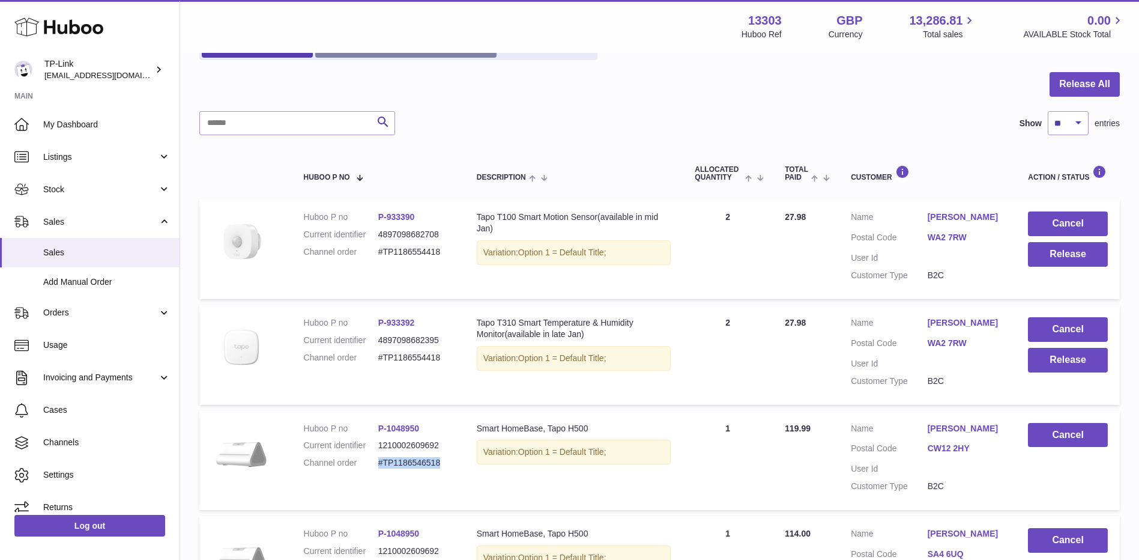
scroll to position [0, 0]
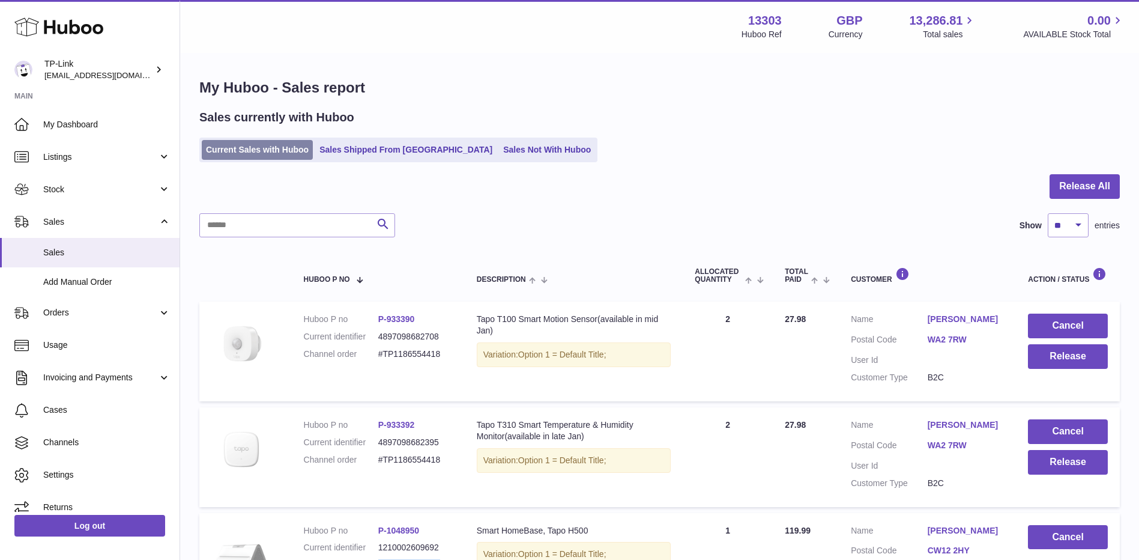
click at [264, 151] on link "Current Sales with Huboo" at bounding box center [257, 150] width 111 height 20
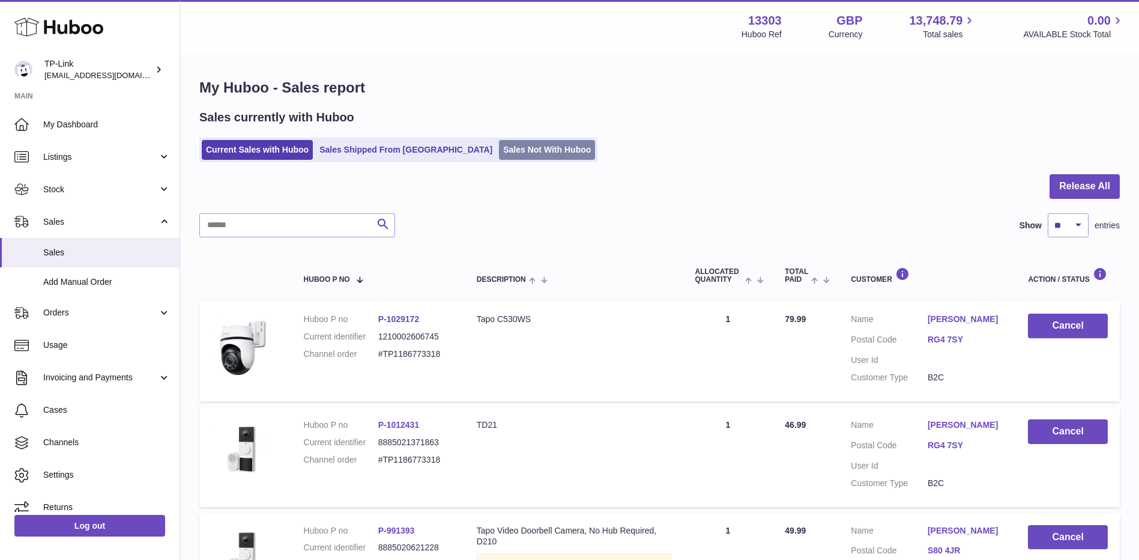
click at [502, 144] on link "Sales Not With Huboo" at bounding box center [547, 150] width 96 height 20
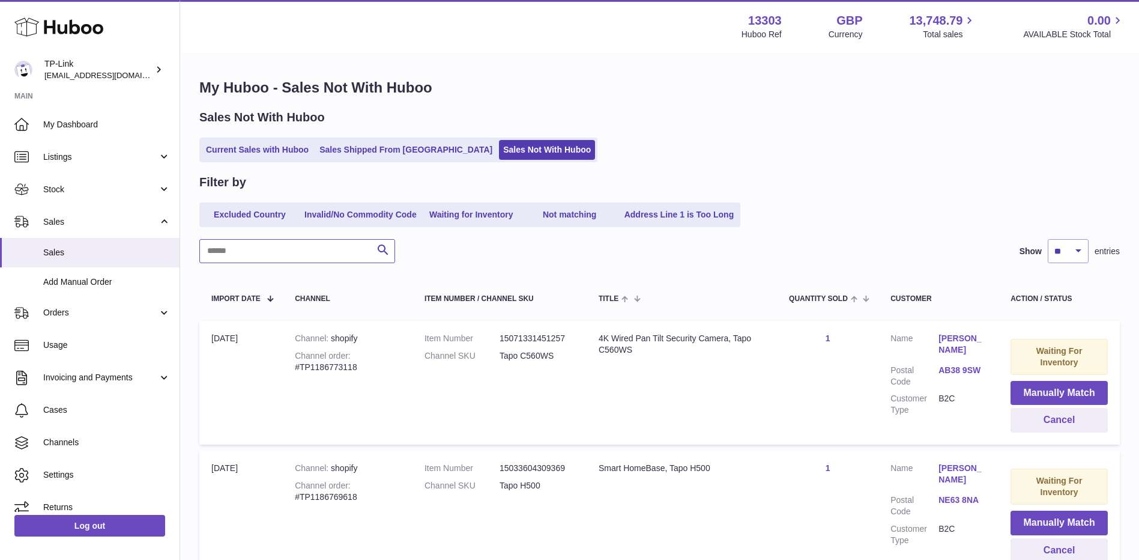
click at [304, 250] on input "text" at bounding box center [297, 251] width 196 height 24
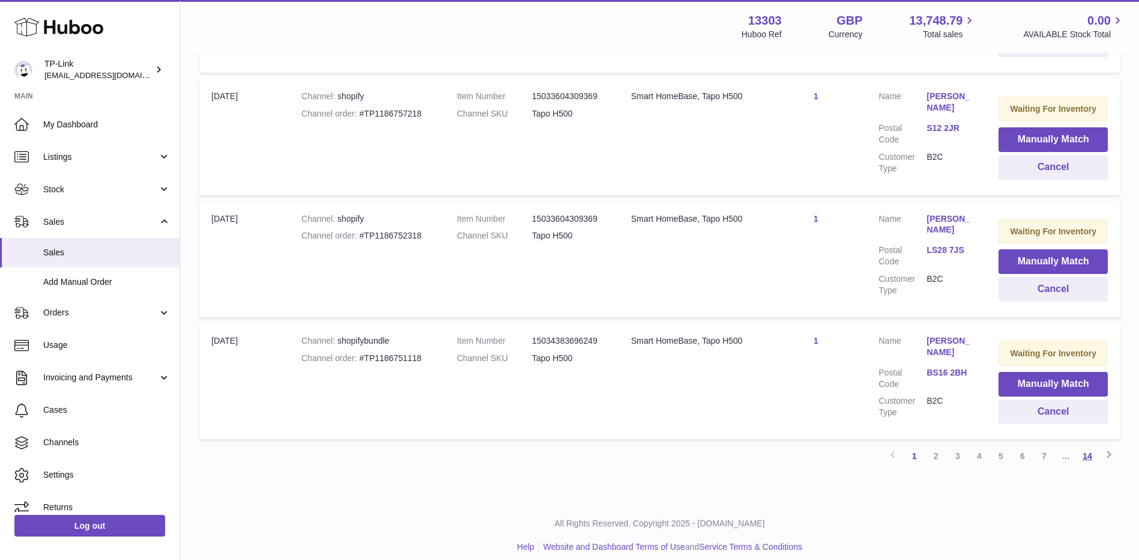
type input "****"
click at [1091, 452] on link "14" at bounding box center [1088, 456] width 22 height 22
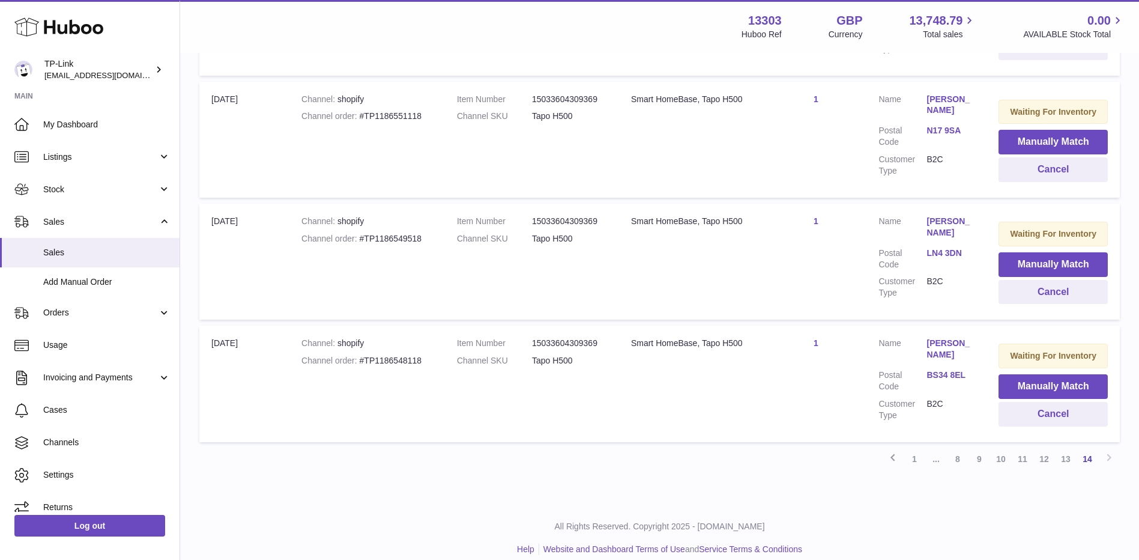
scroll to position [493, 0]
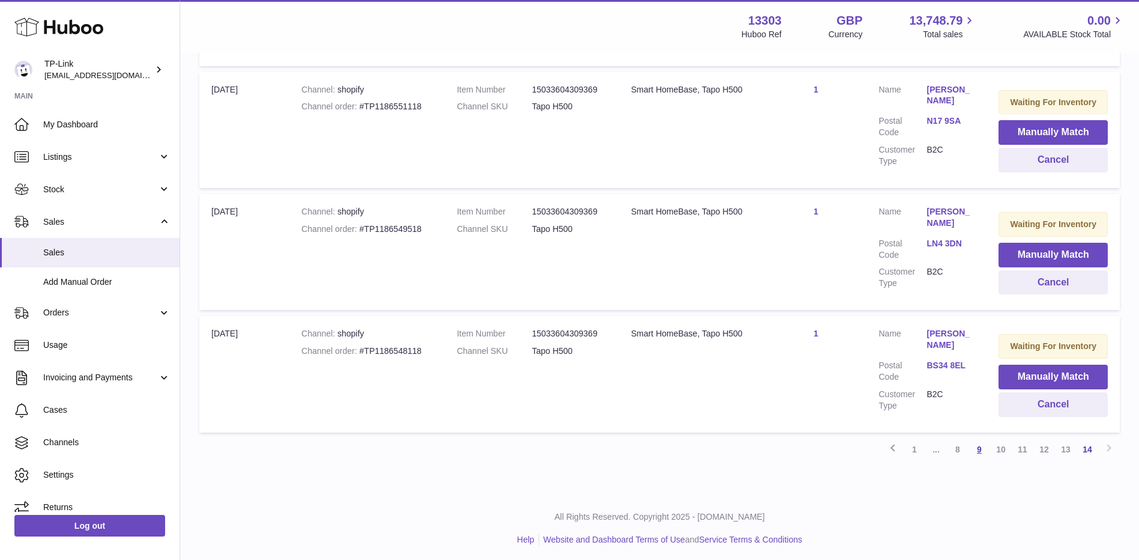
click at [982, 450] on link "9" at bounding box center [980, 449] width 22 height 22
